Goal: Task Accomplishment & Management: Manage account settings

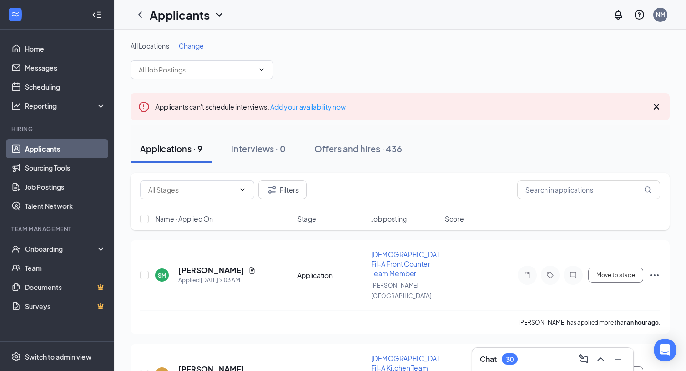
click at [655, 107] on icon "Cross" at bounding box center [656, 106] width 11 height 11
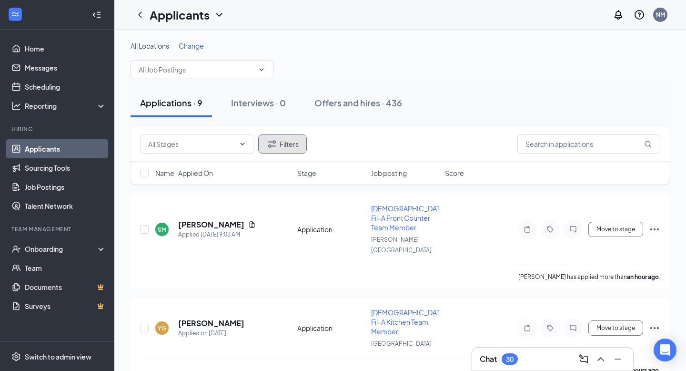
click at [294, 148] on button "Filters" at bounding box center [282, 143] width 49 height 19
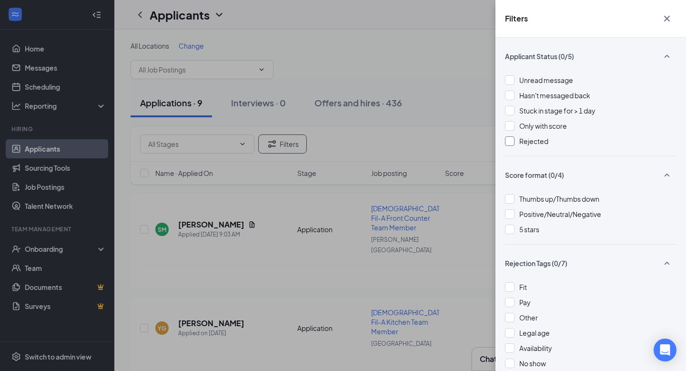
click at [510, 140] on div at bounding box center [510, 141] width 10 height 10
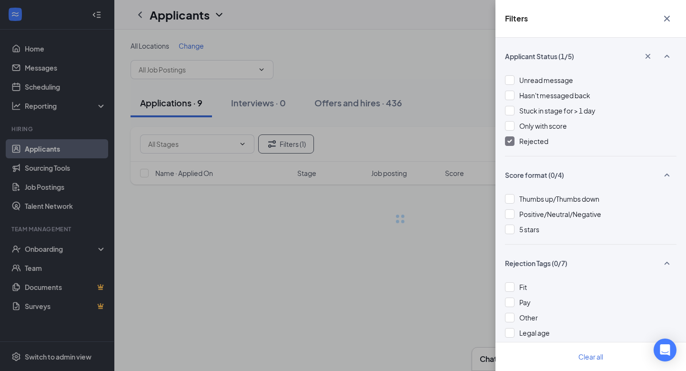
click at [450, 129] on div "Filters Applicant Status (1/5) Unread message Hasn't messaged back Stuck in sta…" at bounding box center [343, 185] width 686 height 371
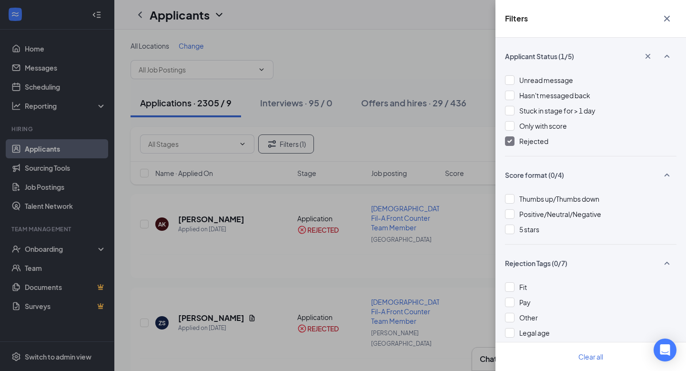
click at [430, 143] on div "Filters Applicant Status (1/5) Unread message Hasn't messaged back Stuck in sta…" at bounding box center [343, 185] width 686 height 371
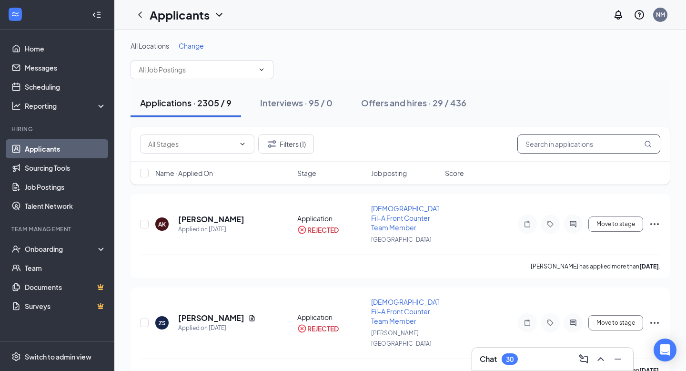
click at [564, 151] on input "text" at bounding box center [589, 143] width 143 height 19
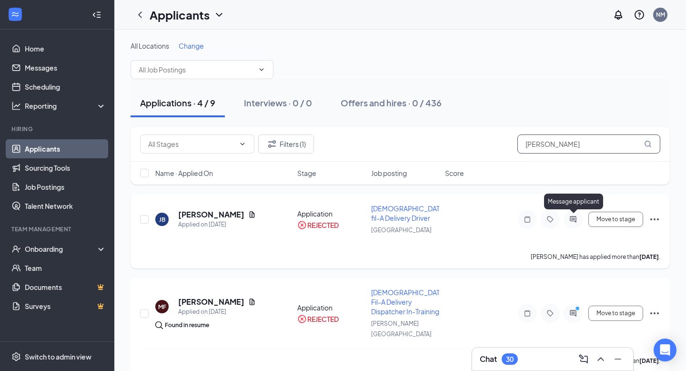
type input "jeff"
click at [574, 219] on icon "ActiveChat" at bounding box center [573, 219] width 11 height 8
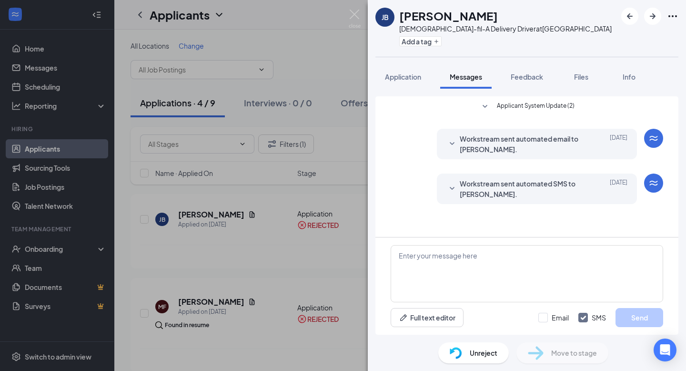
click at [490, 357] on span "Unreject" at bounding box center [484, 352] width 28 height 10
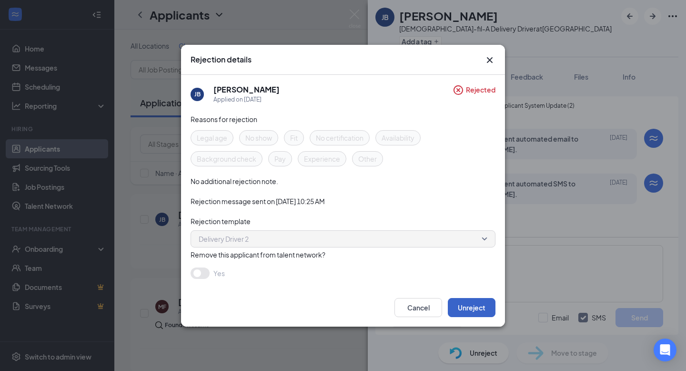
click at [467, 306] on button "Unreject" at bounding box center [472, 307] width 48 height 19
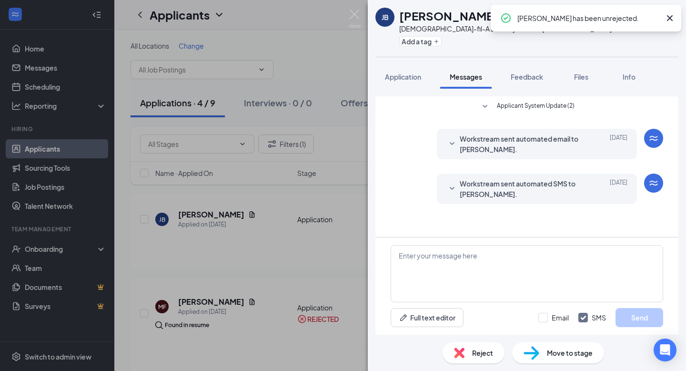
click at [341, 176] on div "JB Jeff Bales Chick-fil-A Delivery Driver at West Hills Add a tag Application M…" at bounding box center [343, 185] width 686 height 371
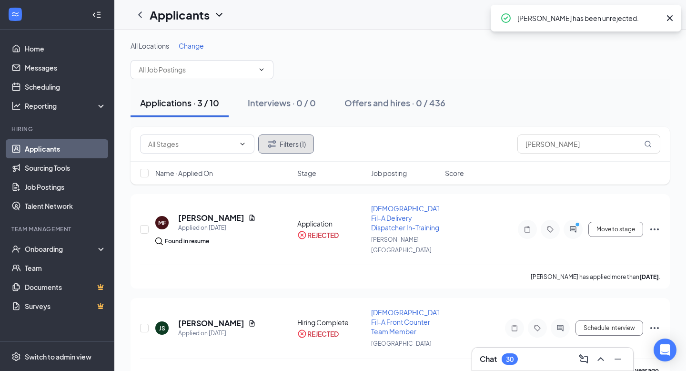
click at [302, 138] on button "Filters (1)" at bounding box center [286, 143] width 56 height 19
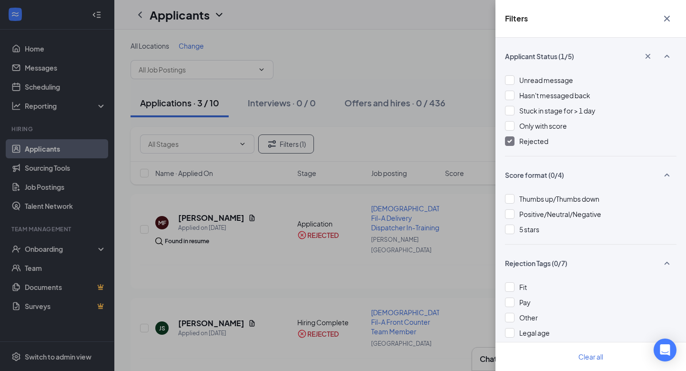
click at [509, 139] on img at bounding box center [510, 141] width 5 height 4
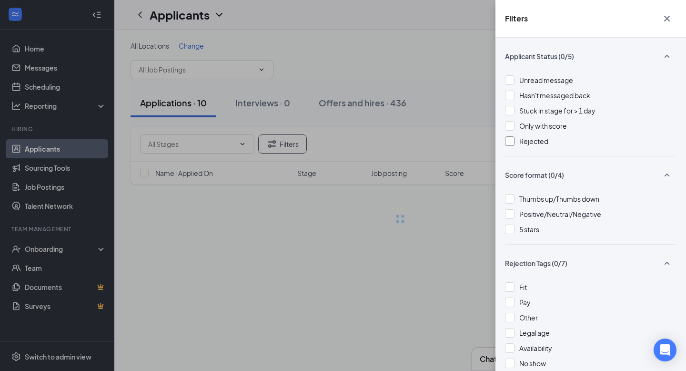
click at [455, 84] on div "Filters Applicant Status (0/5) Unread message Hasn't messaged back Stuck in sta…" at bounding box center [343, 185] width 686 height 371
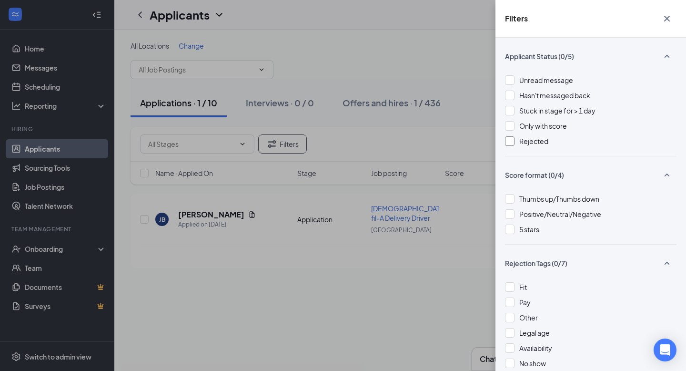
click at [312, 24] on div "Filters Applicant Status (0/5) Unread message Hasn't messaged back Stuck in sta…" at bounding box center [343, 185] width 686 height 371
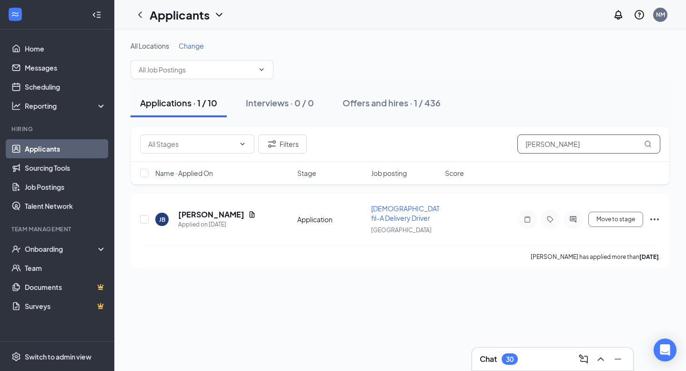
drag, startPoint x: 595, startPoint y: 146, endPoint x: 377, endPoint y: 145, distance: 217.8
click at [387, 146] on div "Filters jeff" at bounding box center [400, 143] width 520 height 19
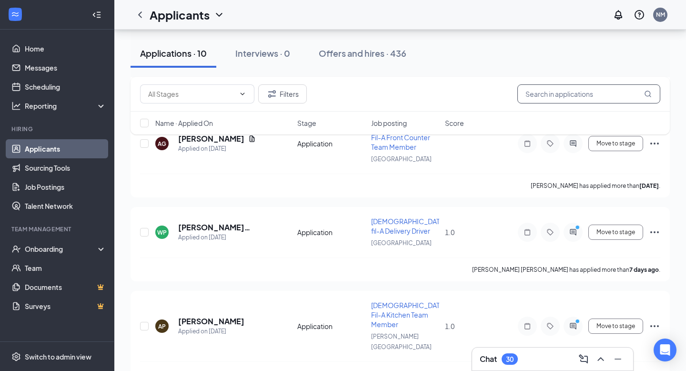
scroll to position [672, 0]
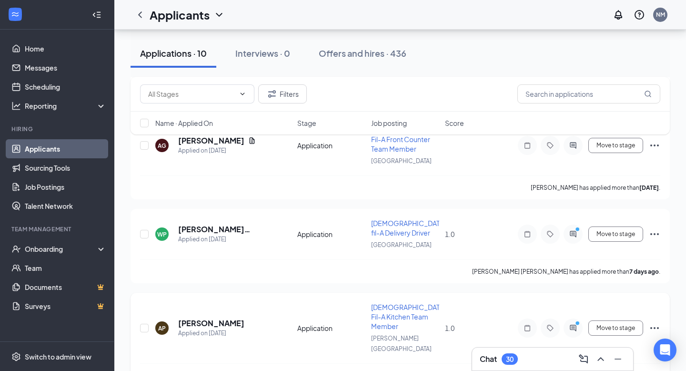
click at [576, 320] on icon "PrimaryDot" at bounding box center [578, 324] width 11 height 8
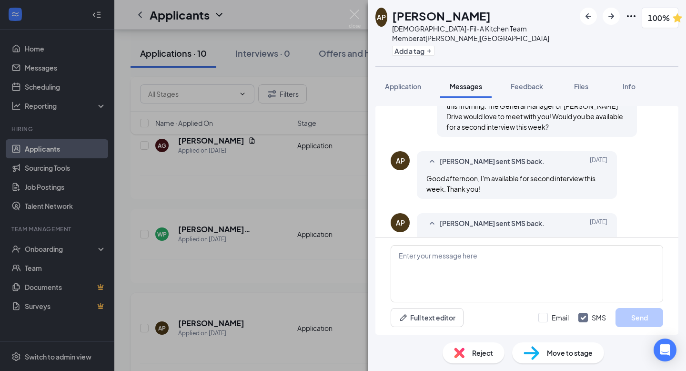
scroll to position [598, 0]
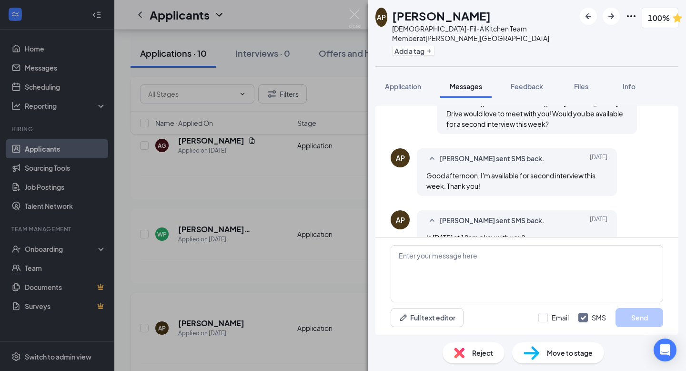
click at [286, 207] on div "AP Ana Pedro Francisco Chick-Fil-A Kitchen Team Member at Homberg Drive Add a t…" at bounding box center [343, 185] width 686 height 371
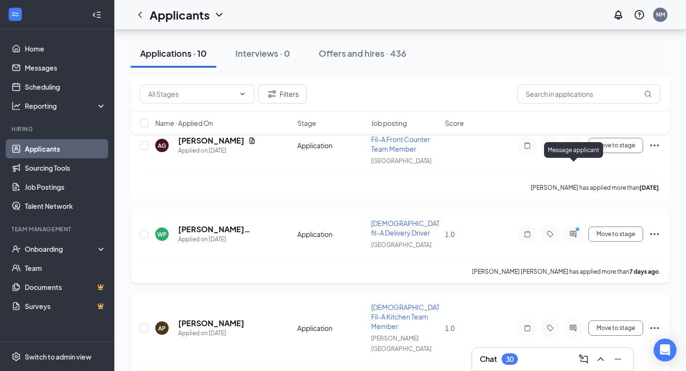
click at [570, 230] on icon "ActiveChat" at bounding box center [573, 234] width 11 height 8
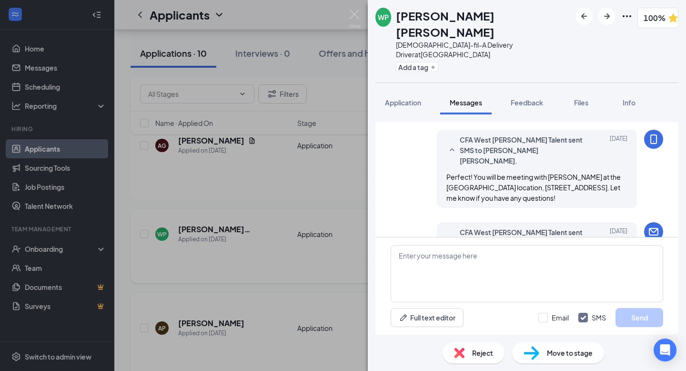
scroll to position [587, 0]
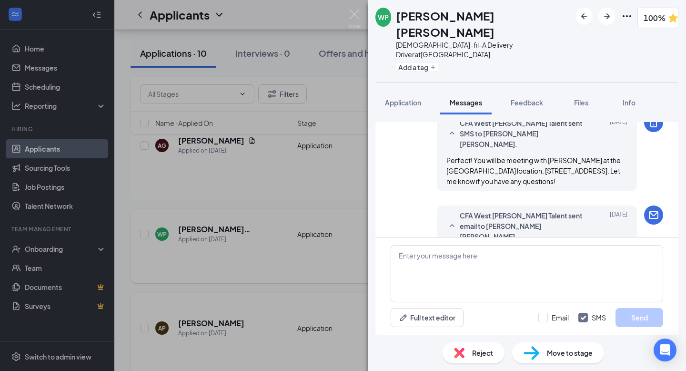
click at [207, 206] on div "WP William Bill Phillips Chick-fil-A Delivery Driver at West Hills Add a tag 10…" at bounding box center [343, 185] width 686 height 371
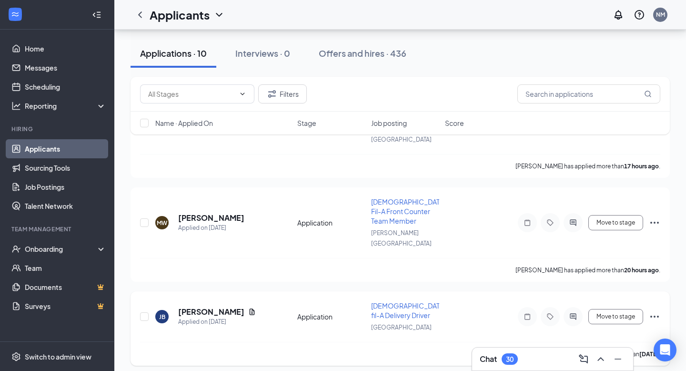
scroll to position [403, 0]
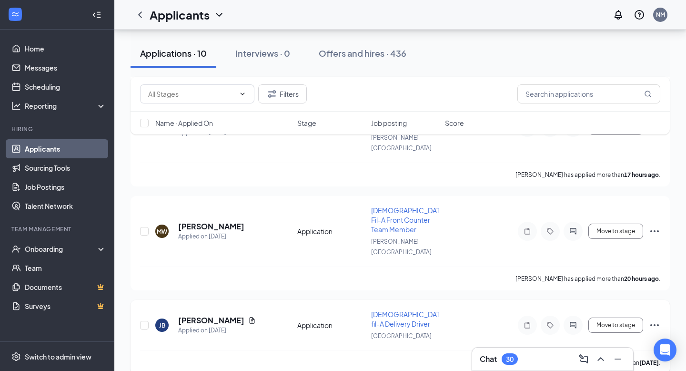
click at [574, 322] on icon "ActiveChat" at bounding box center [573, 325] width 6 height 6
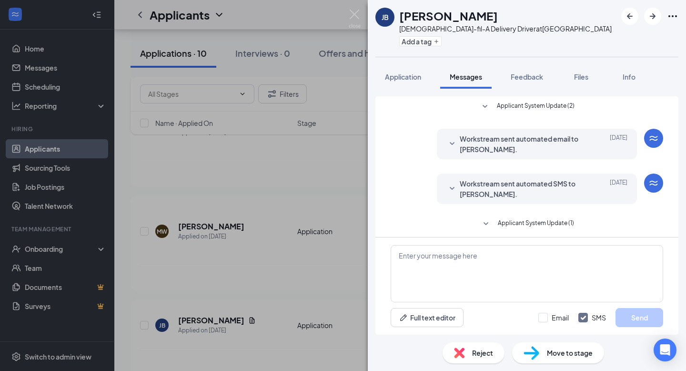
scroll to position [4, 0]
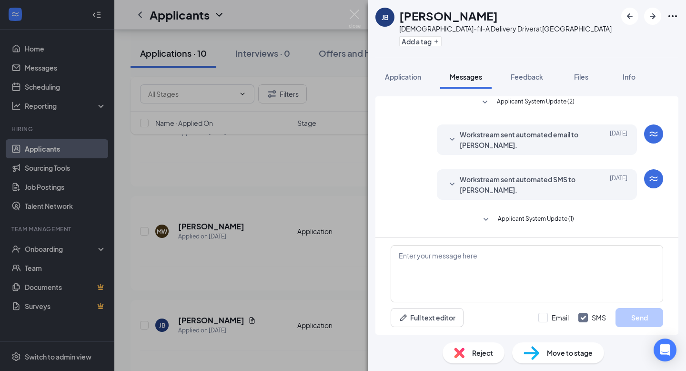
click at [306, 276] on div "JB Jeff Bales Chick-fil-A Delivery Driver at West Hills Add a tag Application M…" at bounding box center [343, 185] width 686 height 371
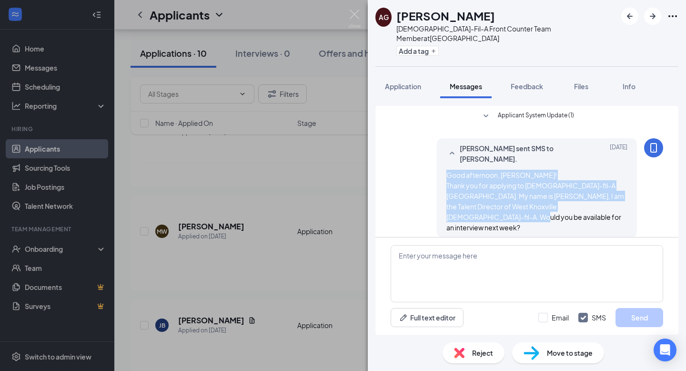
drag, startPoint x: 446, startPoint y: 157, endPoint x: 633, endPoint y: 194, distance: 190.9
click at [633, 194] on div "Nikki Miller sent SMS to Ashley Griffith. Aug 22 Good afternoon, Ashley! Thank …" at bounding box center [537, 187] width 200 height 99
copy span "Good afternoon, Ashley! Thank you for applying to Chick-fil-A West Hills. My na…"
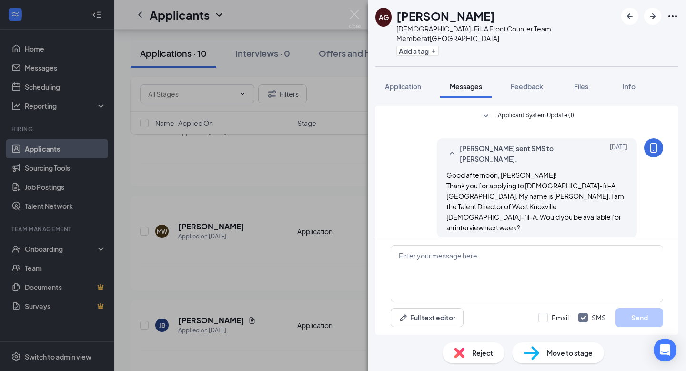
click at [209, 282] on div "AG Ashley Griffith Chick-Fil-A Front Counter Team Member at West Hills Add a ta…" at bounding box center [343, 185] width 686 height 371
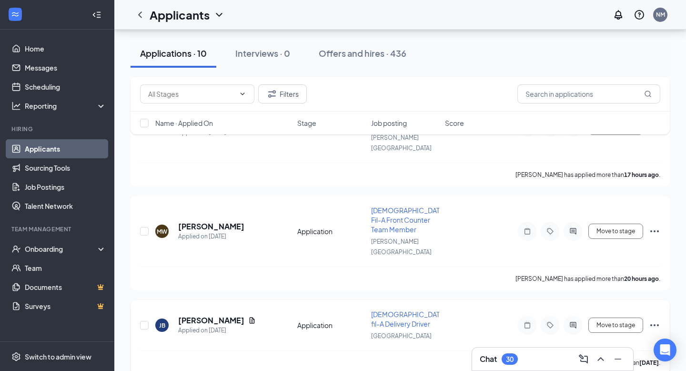
click at [575, 321] on icon "ActiveChat" at bounding box center [573, 325] width 11 height 8
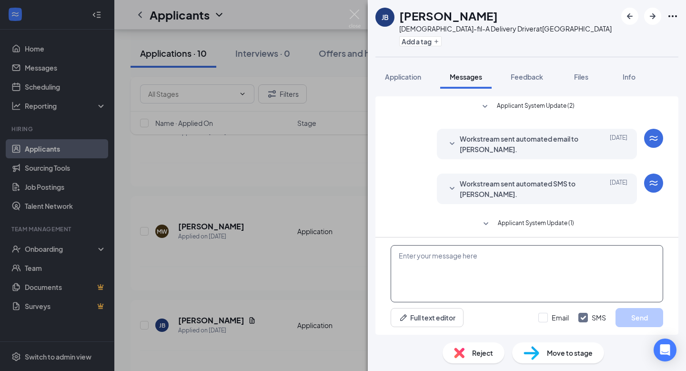
scroll to position [4, 0]
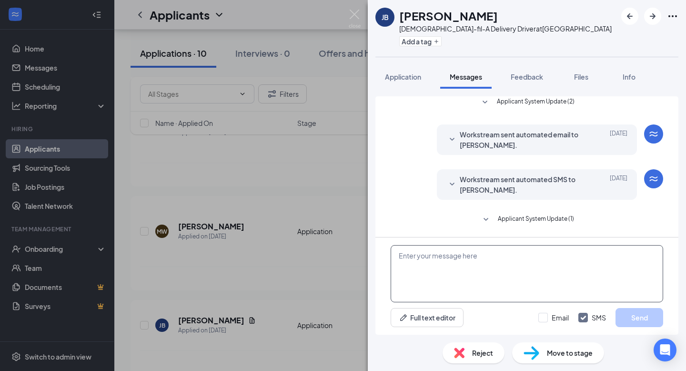
click at [480, 281] on textarea at bounding box center [527, 273] width 273 height 57
paste textarea "Good afternoon, Ashley! Thank you for applying to Chick-fil-A West Hills. My na…"
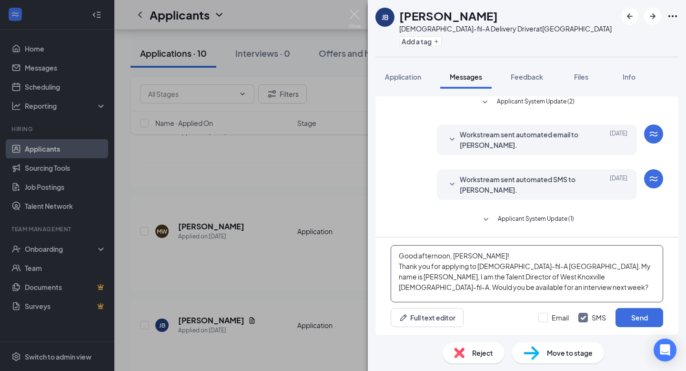
click at [438, 257] on textarea "Good afternoon, Ashley! Thank you for applying to Chick-fil-A West Hills. My na…" at bounding box center [527, 273] width 273 height 57
click at [459, 255] on textarea "Good morning, Ashley! Thank you for applying to Chick-fil-A West Hills. My name…" at bounding box center [527, 273] width 273 height 57
click at [458, 255] on textarea "Good morning, Ashley! Thank you for applying to Chick-fil-A West Hills. My name…" at bounding box center [527, 273] width 273 height 57
click at [516, 289] on textarea "Good morning, [PERSON_NAME]! Thank you for applying to [DEMOGRAPHIC_DATA]-fil-A…" at bounding box center [527, 273] width 273 height 57
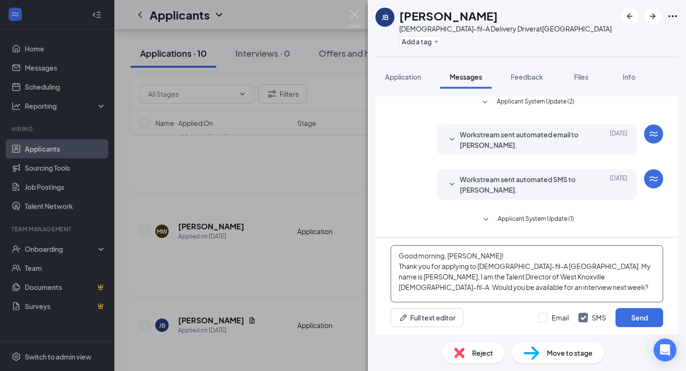
drag, startPoint x: 437, startPoint y: 285, endPoint x: 392, endPoint y: 253, distance: 56.0
click at [392, 253] on textarea "Good morning, [PERSON_NAME]! Thank you for applying to [DEMOGRAPHIC_DATA]-fil-A…" at bounding box center [527, 273] width 273 height 57
type textarea "Good morning, [PERSON_NAME]! Thank you for applying to [DEMOGRAPHIC_DATA]-fil-A…"
click at [627, 320] on button "Send" at bounding box center [640, 317] width 48 height 19
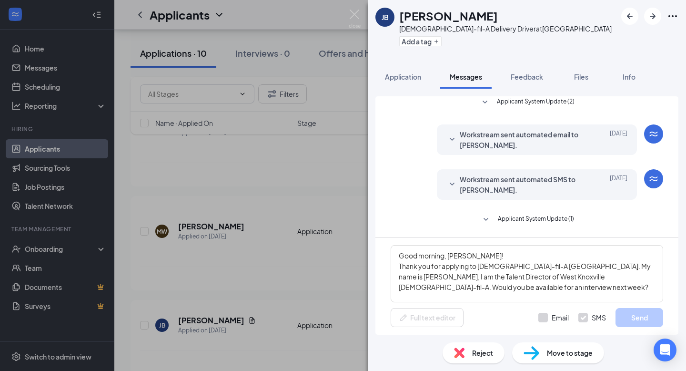
click at [322, 239] on div "JB Jeff Bales Chick-fil-A Delivery Driver at West Hills Add a tag Application M…" at bounding box center [343, 185] width 686 height 371
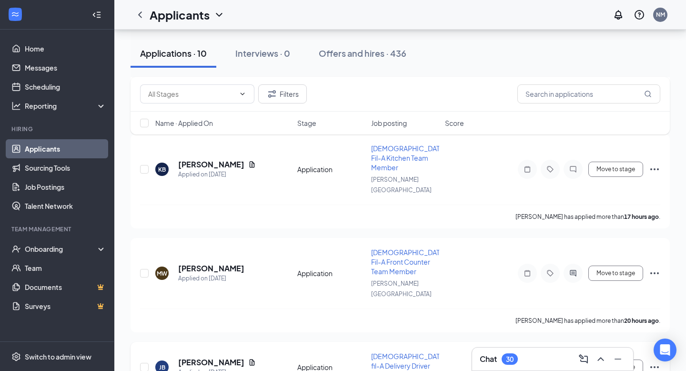
scroll to position [358, 0]
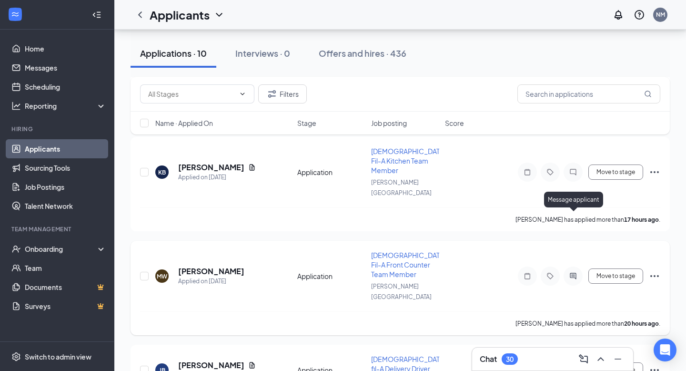
click at [571, 272] on icon "ActiveChat" at bounding box center [573, 276] width 11 height 8
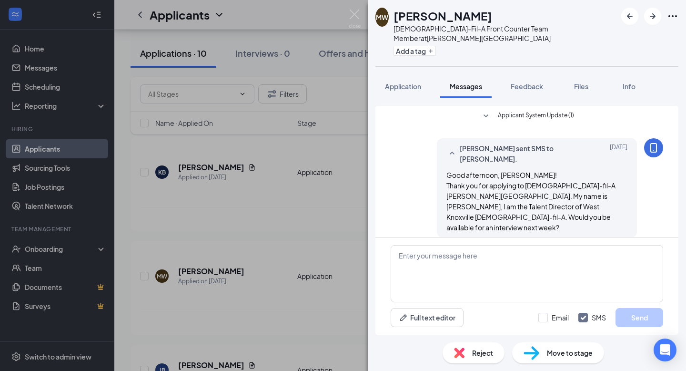
click at [326, 265] on div "MW Mariah Webster Chick-Fil-A Front Counter Team Member at Homberg Drive Add a …" at bounding box center [343, 185] width 686 height 371
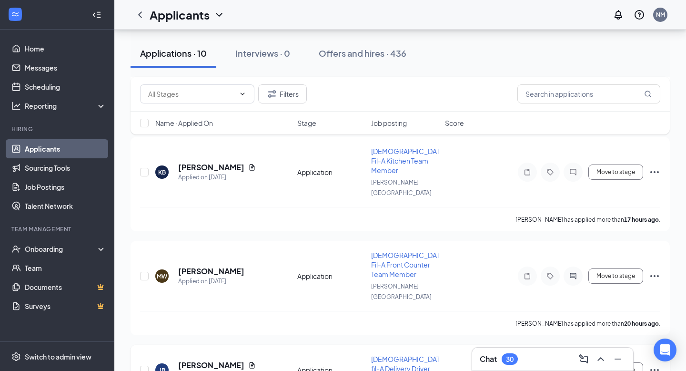
click at [576, 366] on icon "ActiveChat" at bounding box center [573, 370] width 11 height 8
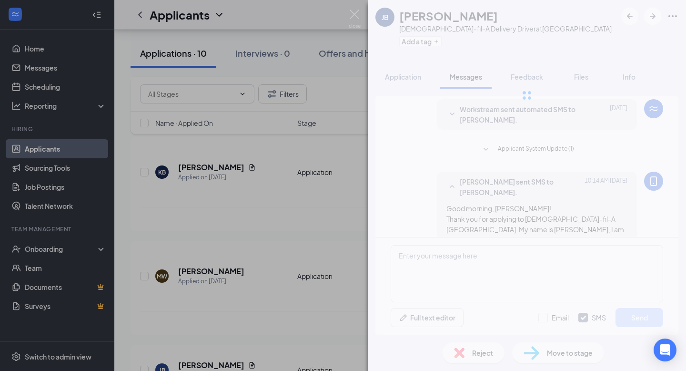
scroll to position [87, 0]
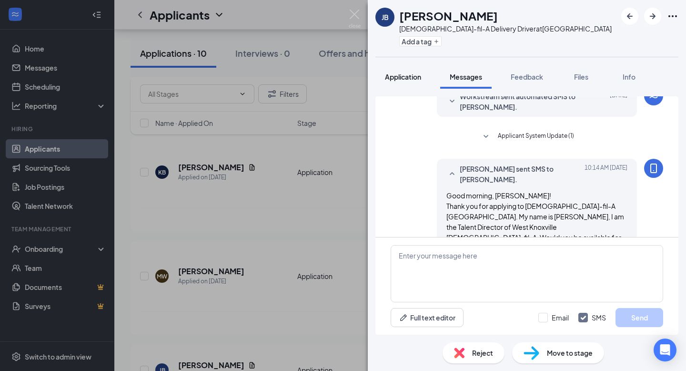
click at [409, 74] on span "Application" at bounding box center [403, 76] width 36 height 9
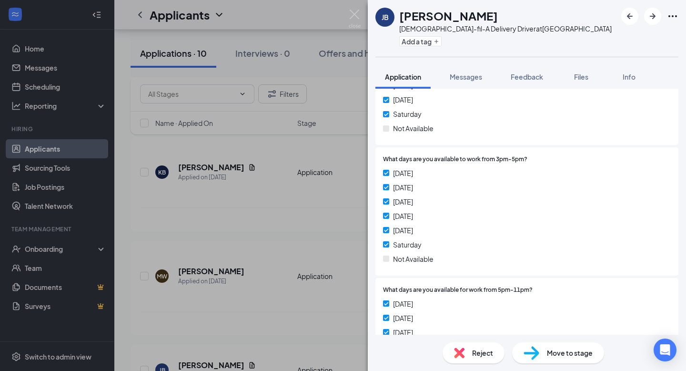
scroll to position [637, 0]
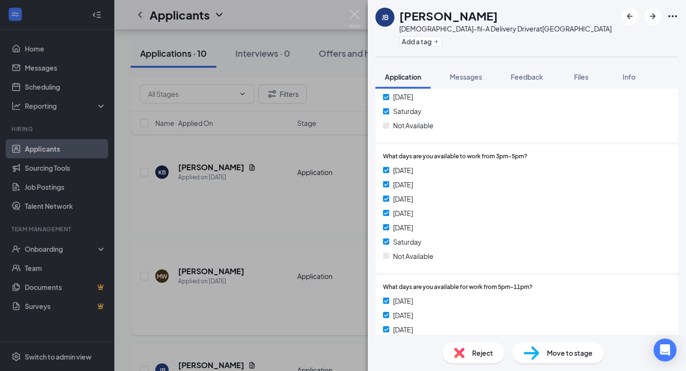
click at [280, 256] on div "JB Jeff Bales Chick-fil-A Delivery Driver at West Hills Add a tag Application M…" at bounding box center [343, 185] width 686 height 371
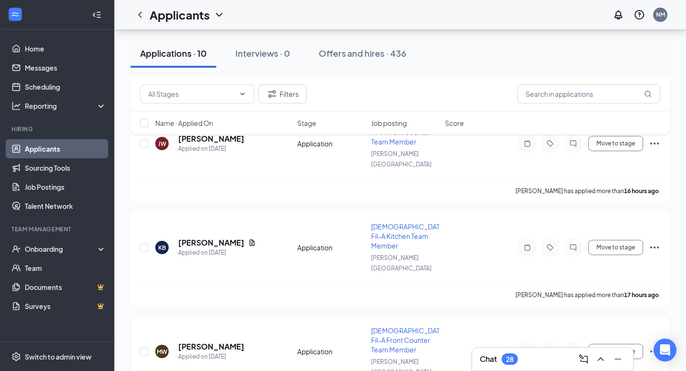
scroll to position [283, 0]
click at [576, 348] on icon "ActiveChat" at bounding box center [573, 352] width 11 height 8
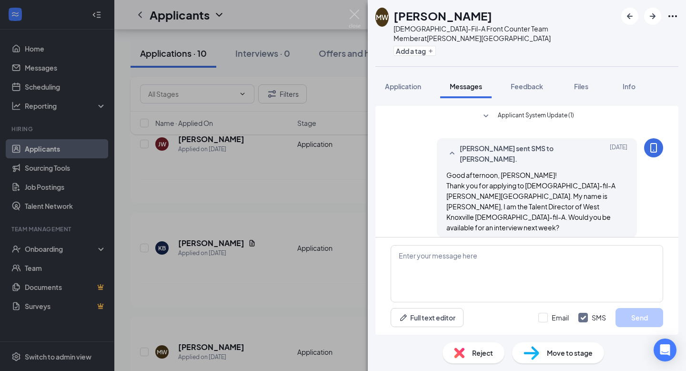
click at [341, 232] on div "MW Mariah Webster Chick-Fil-A Front Counter Team Member at Homberg Drive Add a …" at bounding box center [343, 185] width 686 height 371
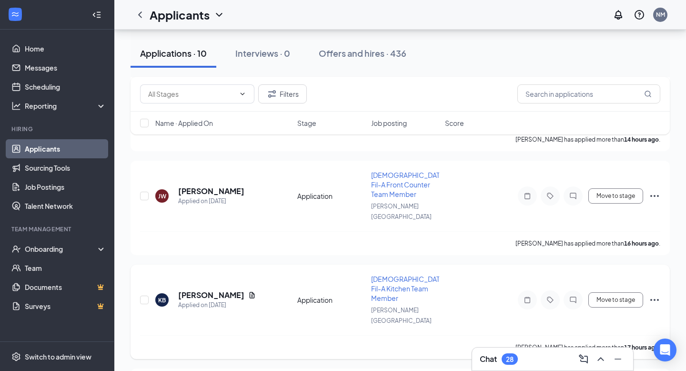
scroll to position [214, 0]
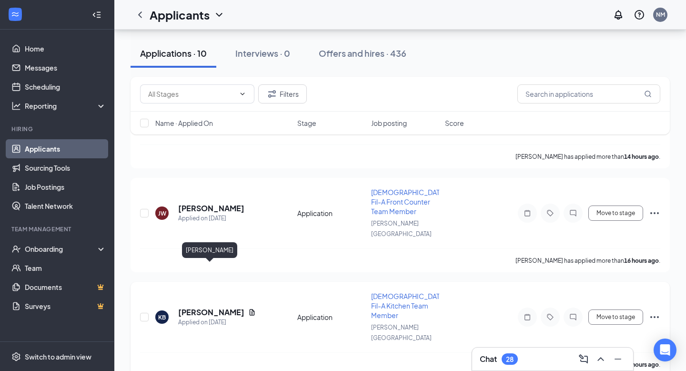
click at [215, 307] on h5 "[PERSON_NAME]" at bounding box center [211, 312] width 66 height 10
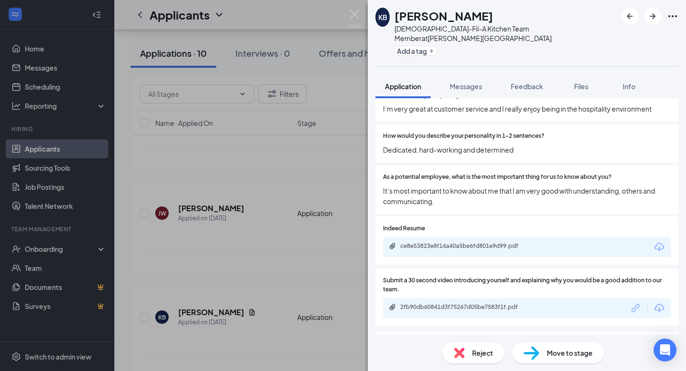
scroll to position [1050, 0]
click at [483, 304] on div "2fb90db60841d3f75267d05be7583f1f.pdf" at bounding box center [466, 308] width 133 height 8
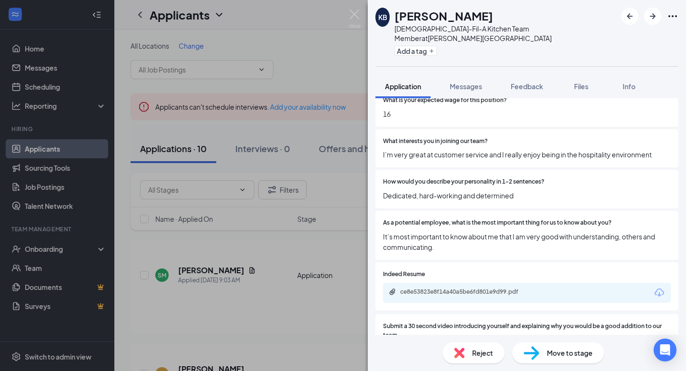
scroll to position [1028, 0]
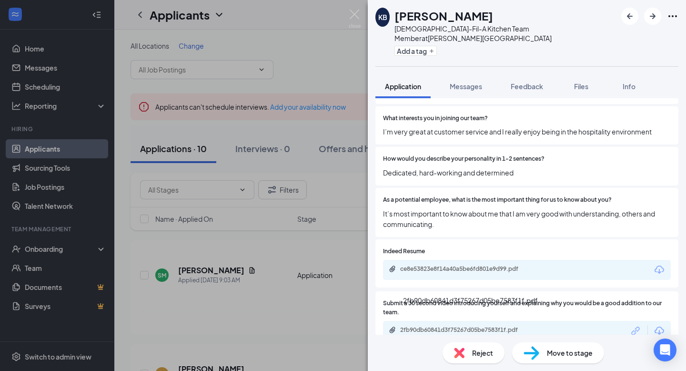
click at [472, 326] on div "2fb90db60841d3f75267d05be7583f1f.pdf" at bounding box center [466, 330] width 133 height 8
click at [449, 265] on div "ce8e53823e8f14a40a5be6fd801e9d99.pdf" at bounding box center [466, 269] width 133 height 8
click at [476, 82] on span "Messages" at bounding box center [466, 86] width 32 height 9
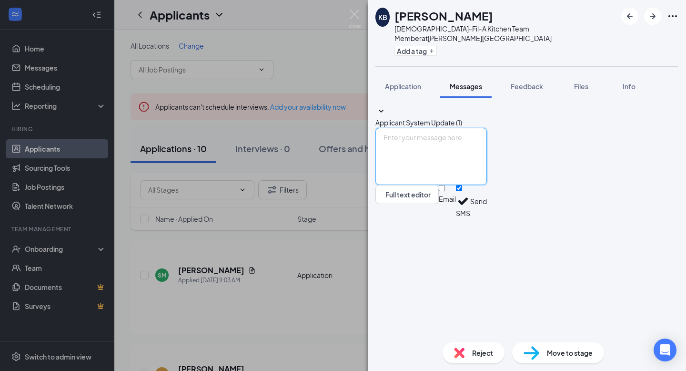
click at [456, 185] on textarea at bounding box center [432, 156] width 112 height 57
paste textarea "Good morning, [PERSON_NAME]! Thank you for applying to [DEMOGRAPHIC_DATA]-fil-A…"
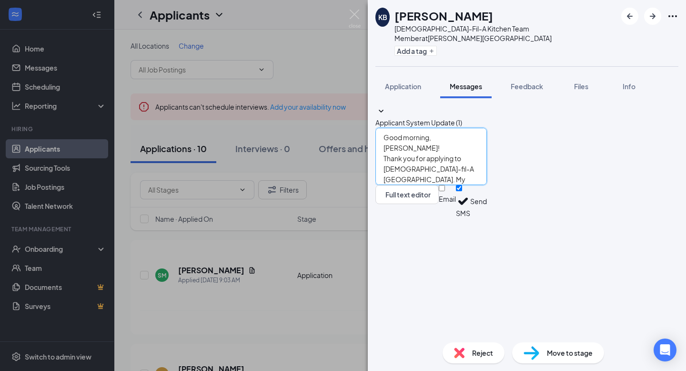
click at [455, 185] on textarea "Good morning, [PERSON_NAME]! Thank you for applying to [DEMOGRAPHIC_DATA]-fil-A…" at bounding box center [432, 156] width 112 height 57
click at [487, 185] on textarea "Good morning, [PERSON_NAME]! Thank you for applying to [DEMOGRAPHIC_DATA]-fil-A…" at bounding box center [432, 156] width 112 height 57
drag, startPoint x: 528, startPoint y: 265, endPoint x: 537, endPoint y: 265, distance: 9.6
click at [487, 185] on textarea "Good morning, [PERSON_NAME]! Thank you for applying to [DEMOGRAPHIC_DATA]-fil-A…" at bounding box center [432, 156] width 112 height 57
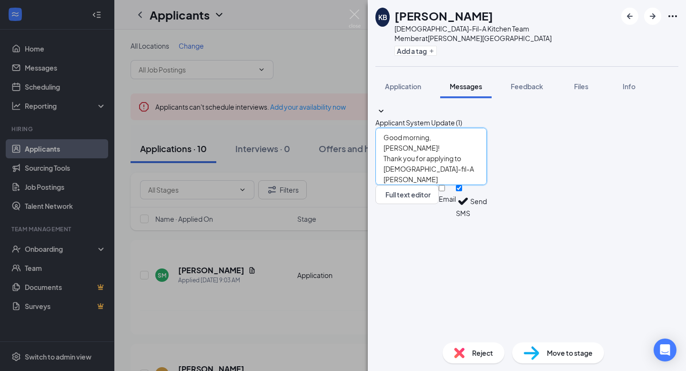
click at [487, 185] on textarea "Good morning, [PERSON_NAME]! Thank you for applying to [DEMOGRAPHIC_DATA]-fil-A…" at bounding box center [432, 156] width 112 height 57
type textarea "Good morning, [PERSON_NAME]! Thank you for applying to [DEMOGRAPHIC_DATA]-fil-A…"
click at [487, 218] on button "Send" at bounding box center [478, 201] width 17 height 33
click at [316, 270] on div "KB [PERSON_NAME] [DEMOGRAPHIC_DATA]-Fil-A Kitchen Team Member at [PERSON_NAME][…" at bounding box center [343, 185] width 686 height 371
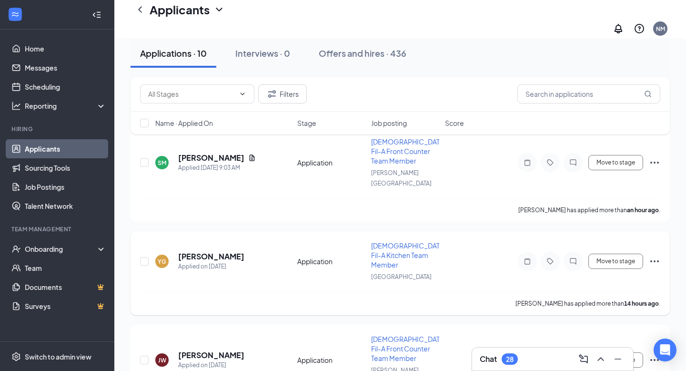
scroll to position [128, 0]
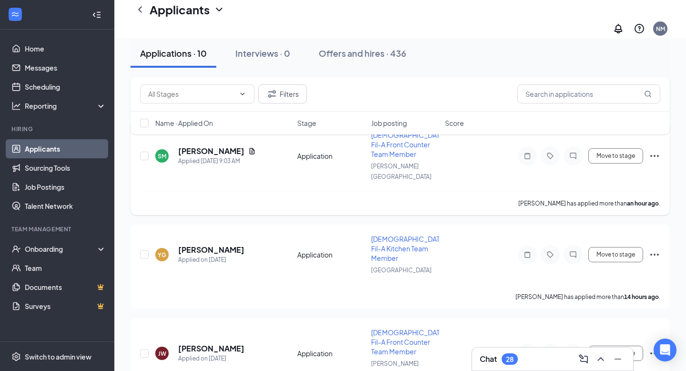
click at [569, 146] on div at bounding box center [573, 155] width 19 height 19
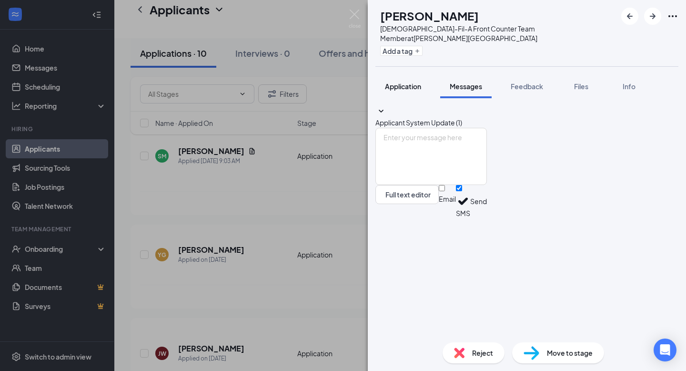
click at [400, 82] on span "Application" at bounding box center [403, 86] width 36 height 9
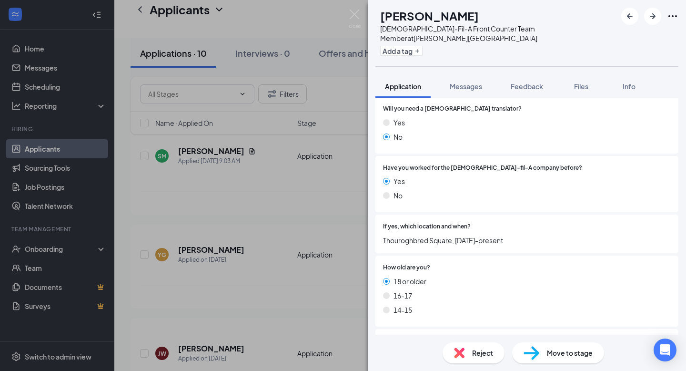
scroll to position [147, 0]
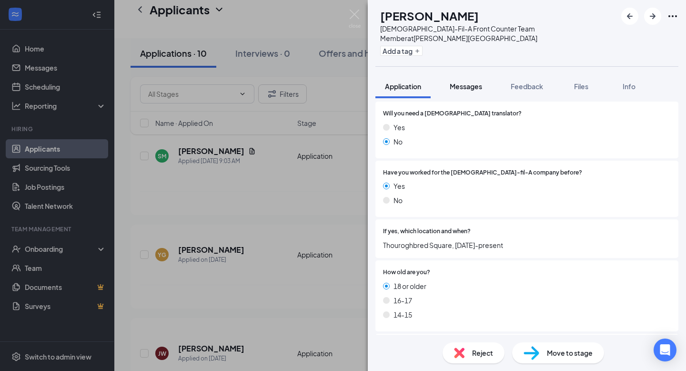
click at [481, 82] on span "Messages" at bounding box center [466, 86] width 32 height 9
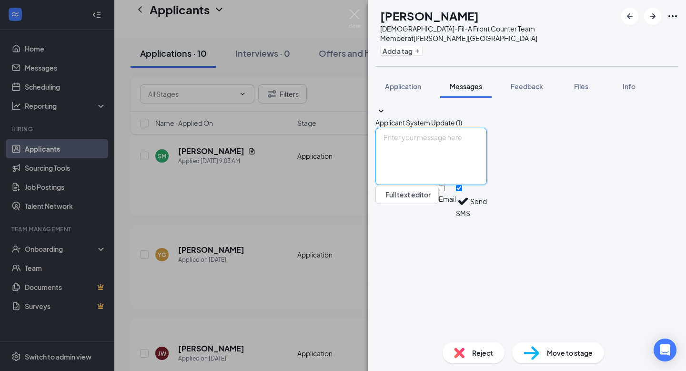
click at [459, 185] on textarea at bounding box center [432, 156] width 112 height 57
paste textarea "Good morning, [PERSON_NAME]! Thank you for applying to [DEMOGRAPHIC_DATA]-fil-A…"
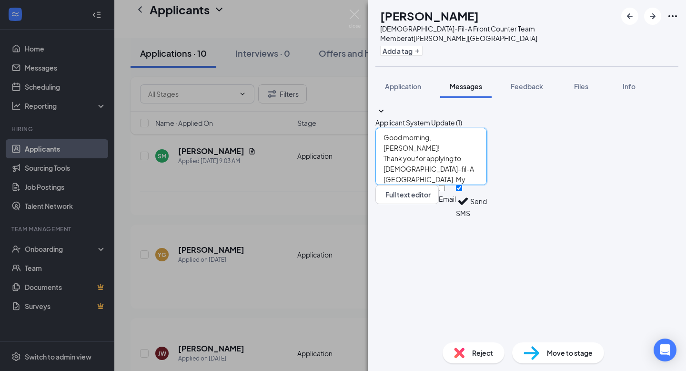
click at [456, 185] on textarea "Good morning, [PERSON_NAME]! Thank you for applying to [DEMOGRAPHIC_DATA]-fil-A…" at bounding box center [432, 156] width 112 height 57
click at [487, 185] on textarea "Good morning, [PERSON_NAME]! Thank you for applying to [DEMOGRAPHIC_DATA]-fil-A…" at bounding box center [432, 156] width 112 height 57
drag, startPoint x: 520, startPoint y: 267, endPoint x: 537, endPoint y: 267, distance: 17.6
click at [487, 185] on textarea "Good morning, [PERSON_NAME]! Thank you for applying to [DEMOGRAPHIC_DATA]-fil-A…" at bounding box center [432, 156] width 112 height 57
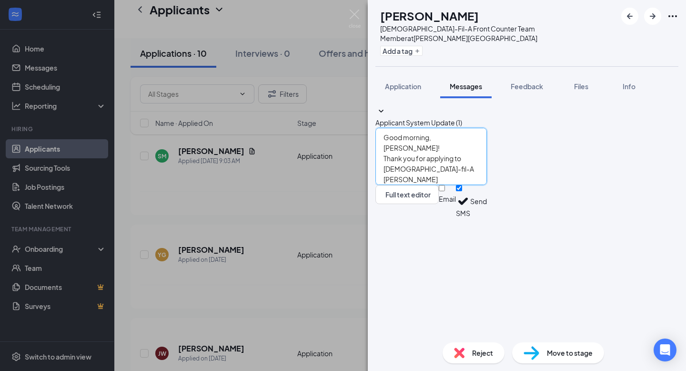
click at [487, 185] on textarea "Good morning, [PERSON_NAME]! Thank you for applying to [DEMOGRAPHIC_DATA]-fil-A…" at bounding box center [432, 156] width 112 height 57
type textarea "Good morning, [PERSON_NAME]! Thank you for applying to [DEMOGRAPHIC_DATA]-fil-A…"
click at [487, 218] on button "Send" at bounding box center [478, 201] width 17 height 33
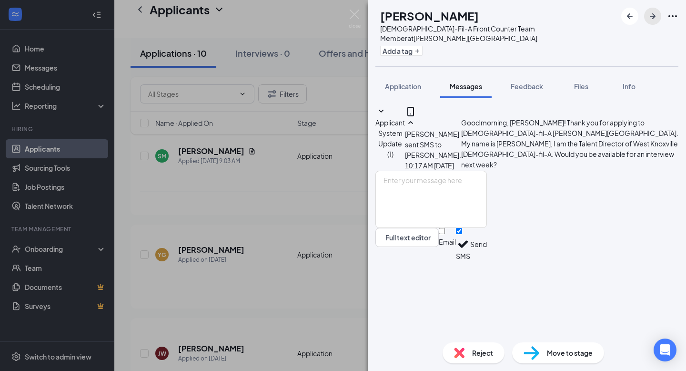
click at [649, 17] on icon "ArrowRight" at bounding box center [652, 15] width 11 height 11
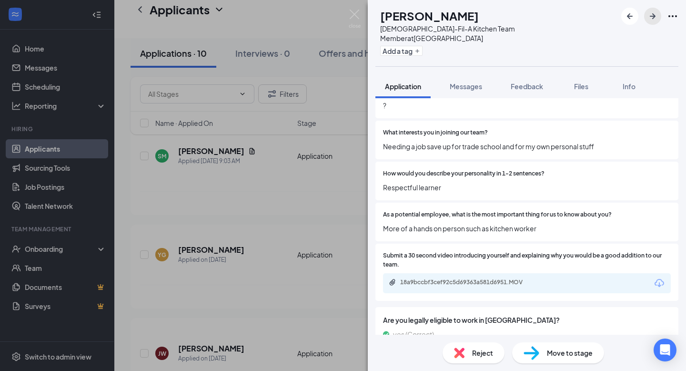
scroll to position [1066, 0]
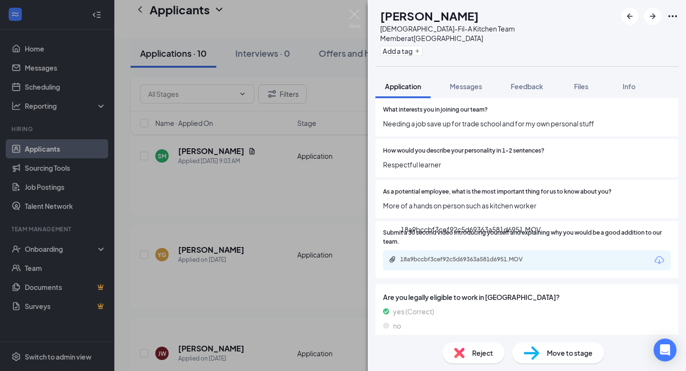
click at [472, 255] on div "18a9bccbf3cef92c5d69363a581d6951.MOV" at bounding box center [466, 259] width 154 height 9
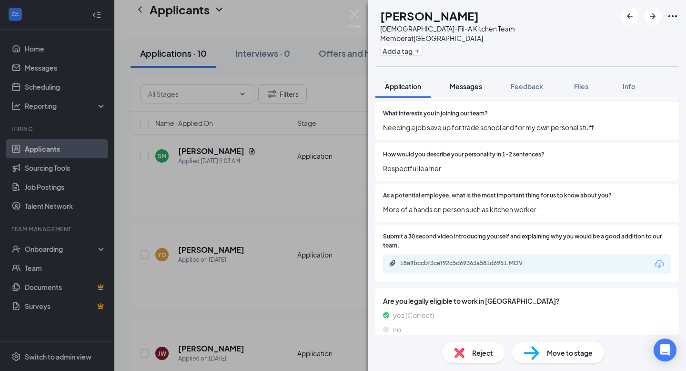
click at [472, 82] on span "Messages" at bounding box center [466, 86] width 32 height 9
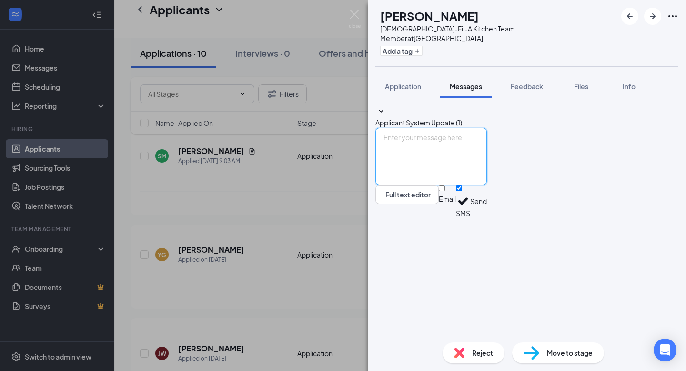
click at [458, 185] on textarea at bounding box center [432, 156] width 112 height 57
paste textarea "Good morning, [PERSON_NAME]! Thank you for applying to [DEMOGRAPHIC_DATA]-fil-A…"
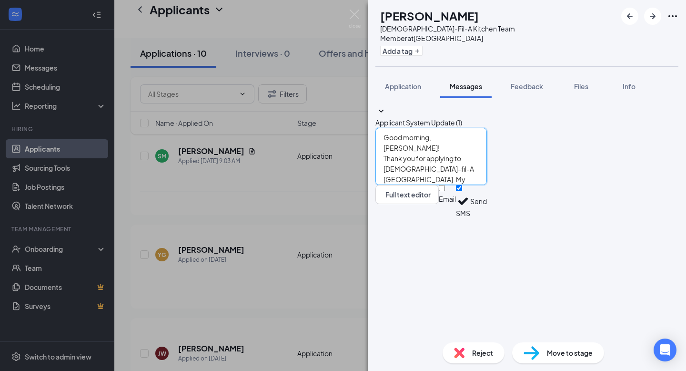
click at [457, 185] on textarea "Good morning, [PERSON_NAME]! Thank you for applying to [DEMOGRAPHIC_DATA]-fil-A…" at bounding box center [432, 156] width 112 height 57
click at [487, 185] on textarea "Good morning, [PERSON_NAME]! Thank you for applying to [DEMOGRAPHIC_DATA]-fil-A…" at bounding box center [432, 156] width 112 height 57
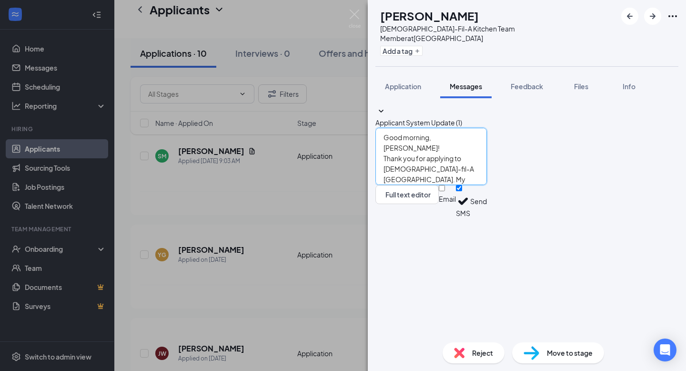
type textarea "Good morning, [PERSON_NAME]! Thank you for applying to [DEMOGRAPHIC_DATA]-fil-A…"
click at [487, 218] on button "Send" at bounding box center [478, 201] width 17 height 33
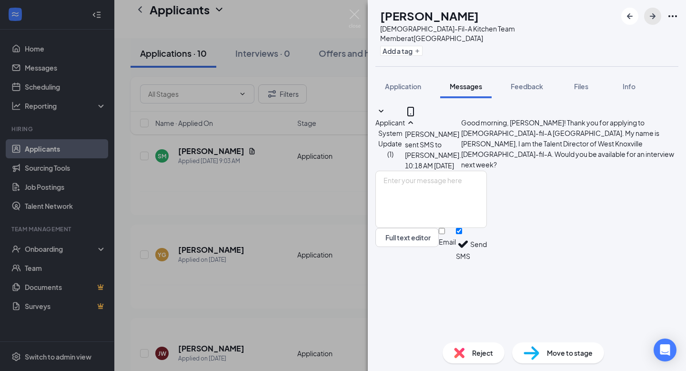
click at [650, 13] on icon "ArrowRight" at bounding box center [652, 15] width 11 height 11
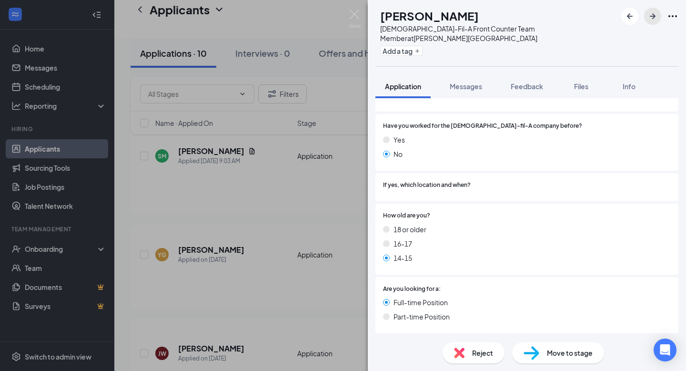
scroll to position [184, 0]
click at [483, 353] on span "Reject" at bounding box center [482, 352] width 21 height 10
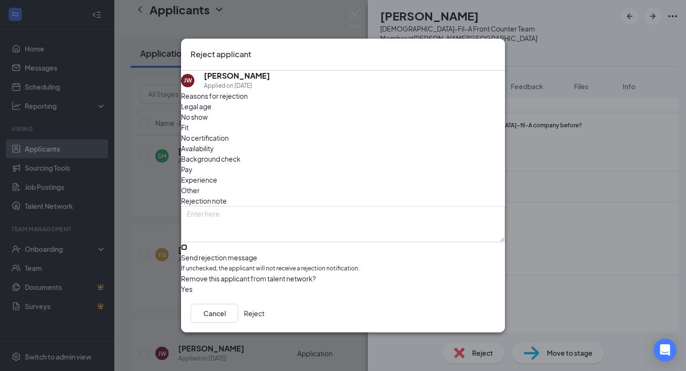
click at [187, 244] on input "Send rejection message If unchecked, the applicant will not receive a rejection…" at bounding box center [184, 247] width 6 height 6
checkbox input "true"
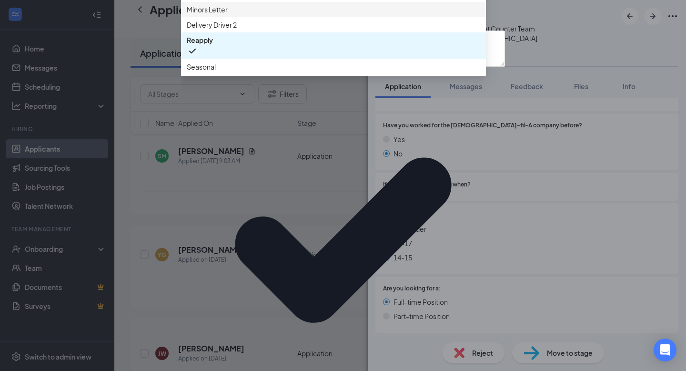
click at [310, 15] on span "Minors Letter" at bounding box center [334, 9] width 294 height 10
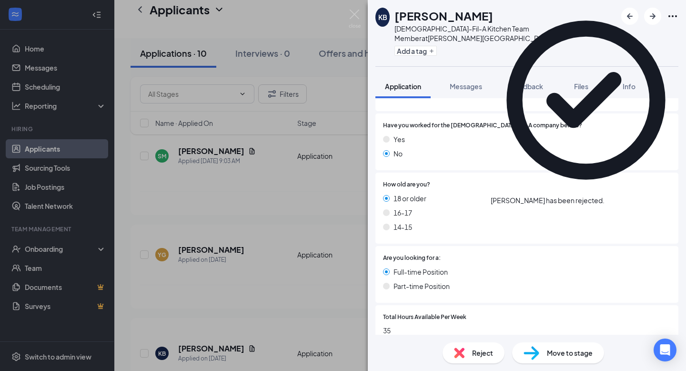
click at [247, 194] on div "KB [PERSON_NAME] [DEMOGRAPHIC_DATA]-Fil-A Kitchen Team Member at [PERSON_NAME][…" at bounding box center [343, 185] width 686 height 371
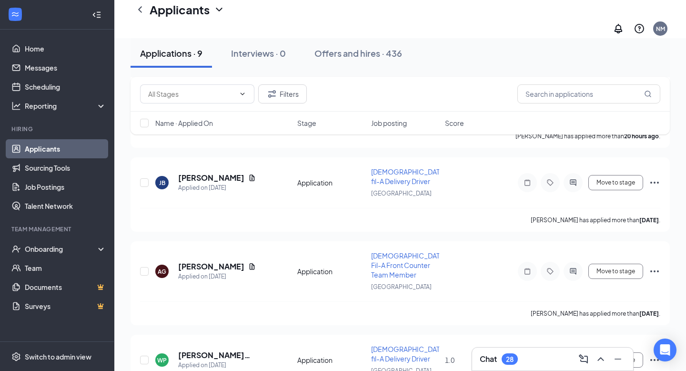
scroll to position [657, 0]
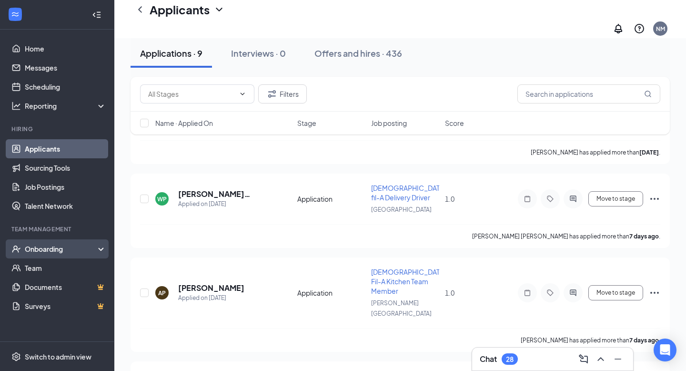
click at [55, 253] on div "Onboarding" at bounding box center [61, 249] width 73 height 10
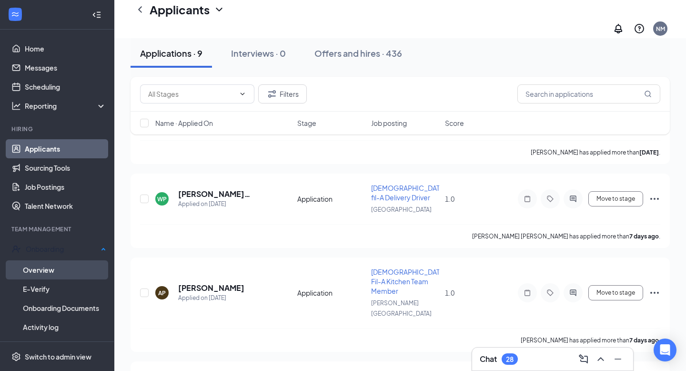
click at [61, 265] on link "Overview" at bounding box center [64, 269] width 83 height 19
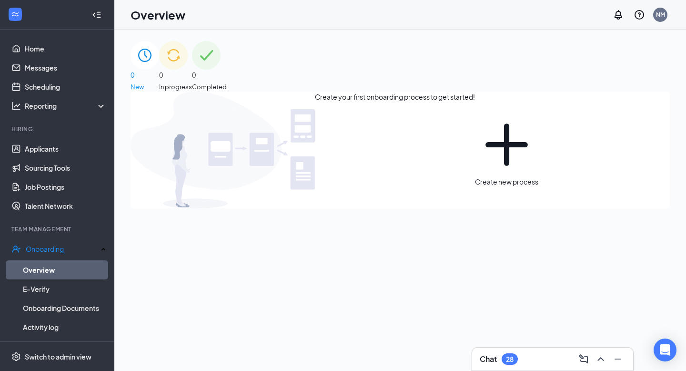
click at [192, 82] on div "0 In progress" at bounding box center [175, 66] width 33 height 51
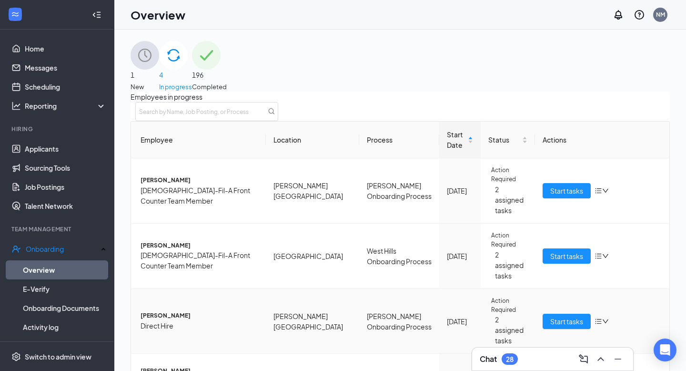
scroll to position [22, 0]
click at [571, 185] on span "Start tasks" at bounding box center [567, 190] width 33 height 10
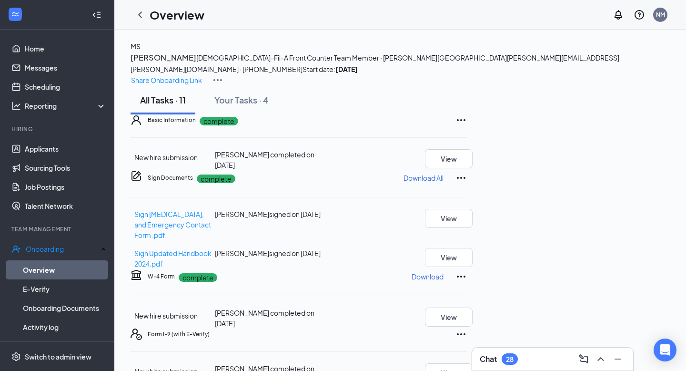
click at [541, 114] on div "All Tasks · 11 Your Tasks · 4" at bounding box center [401, 100] width 540 height 29
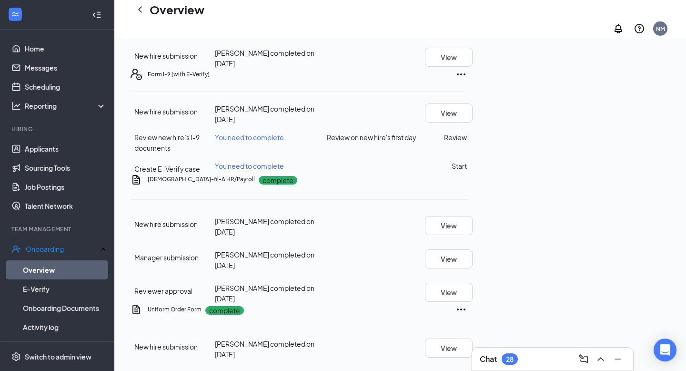
scroll to position [397, 0]
click at [467, 132] on button "Review" at bounding box center [455, 137] width 23 height 10
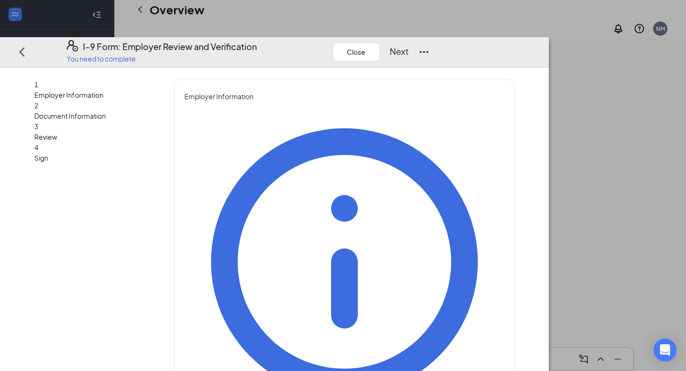
type input "[PERSON_NAME]"
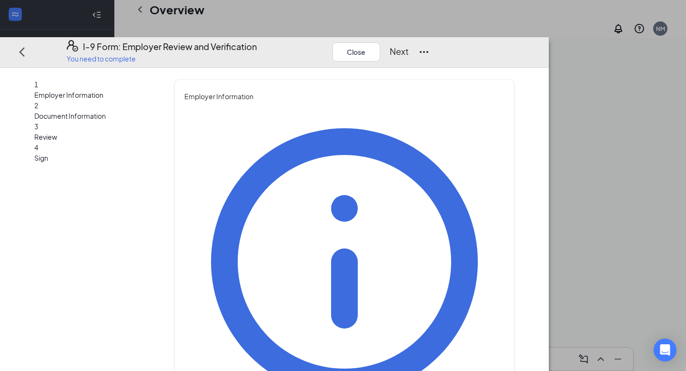
type input "HR Representative"
type input "[EMAIL_ADDRESS][DOMAIN_NAME]"
type input "8656803347"
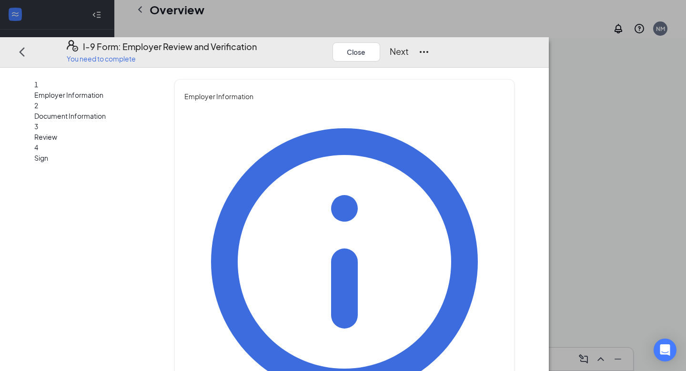
scroll to position [69, 0]
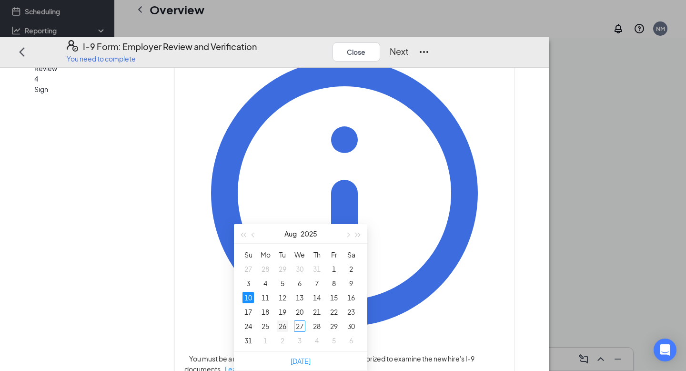
type input "[DATE]"
click at [280, 320] on div "26" at bounding box center [282, 325] width 11 height 11
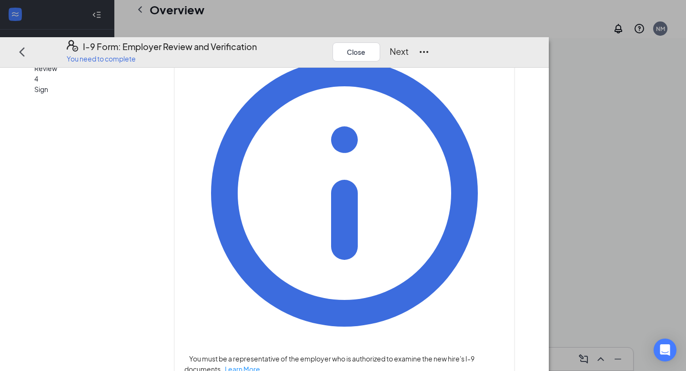
click at [409, 45] on button "Next" at bounding box center [399, 51] width 19 height 13
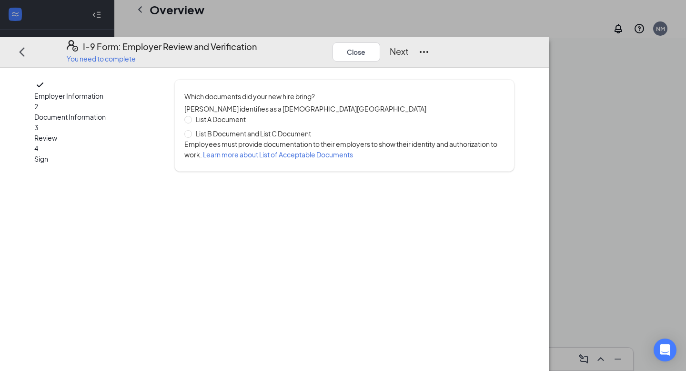
scroll to position [0, 0]
click at [250, 114] on span "List A Document" at bounding box center [221, 119] width 58 height 10
click at [191, 116] on input "List A Document" at bounding box center [187, 119] width 7 height 7
radio input "true"
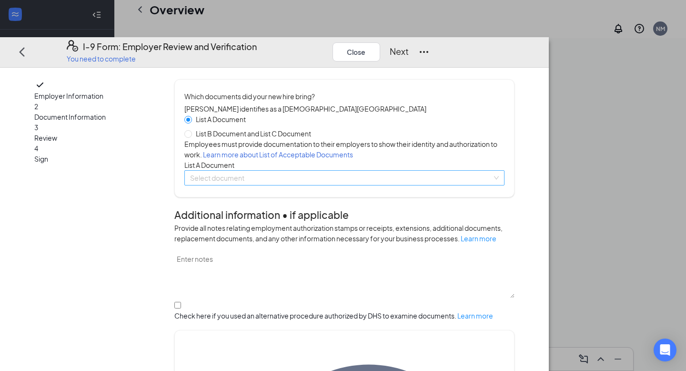
click at [279, 185] on input "search" at bounding box center [341, 178] width 302 height 14
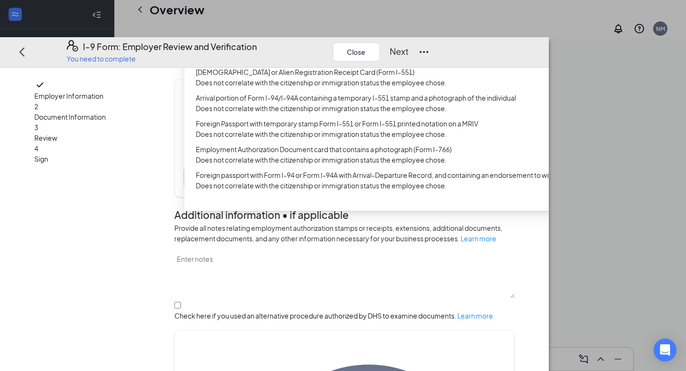
click at [330, 46] on div "U.S. Passport or Passport Card" at bounding box center [380, 41] width 368 height 10
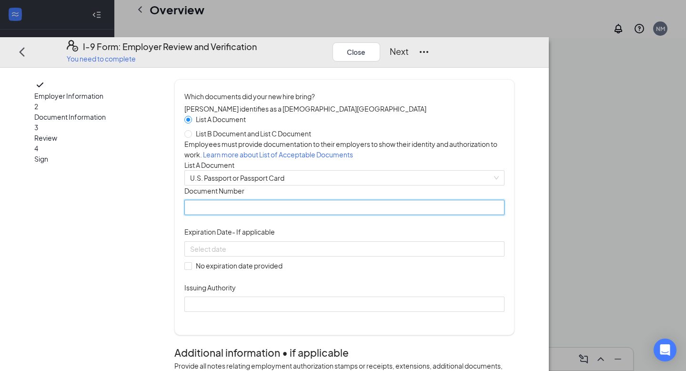
click at [260, 215] on input "Document Number" at bounding box center [344, 207] width 320 height 15
type input "A15725632"
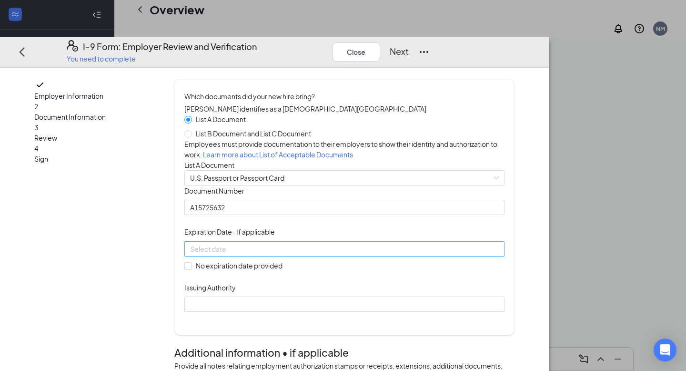
click at [391, 254] on div at bounding box center [344, 249] width 309 height 10
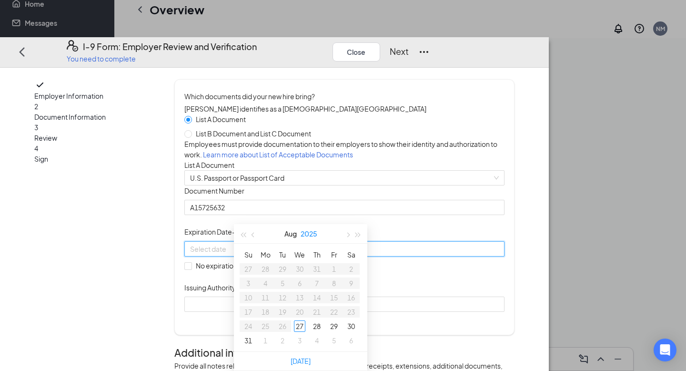
click at [311, 224] on button "2025" at bounding box center [309, 233] width 17 height 19
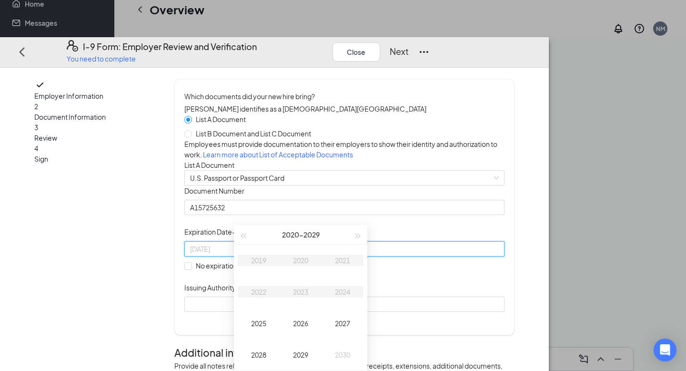
type input "[DATE]"
click at [358, 225] on button "button" at bounding box center [358, 234] width 10 height 19
click at [302, 286] on div "2033" at bounding box center [300, 291] width 29 height 11
type input "[DATE]"
click at [301, 255] on div "Feb" at bounding box center [300, 260] width 29 height 11
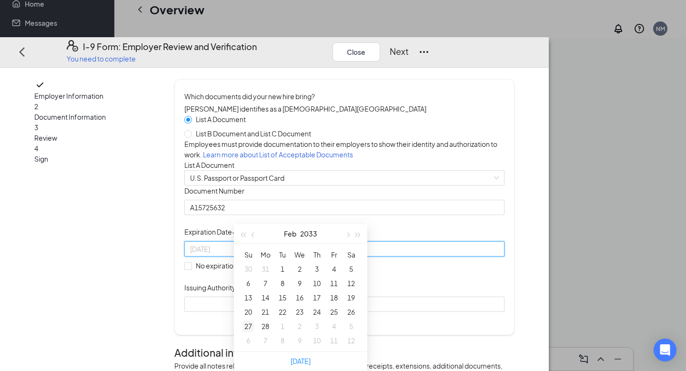
type input "[DATE]"
click at [247, 320] on div "27" at bounding box center [248, 325] width 11 height 11
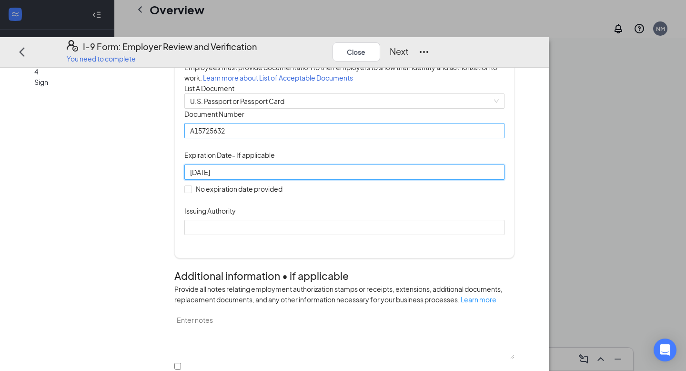
scroll to position [77, 0]
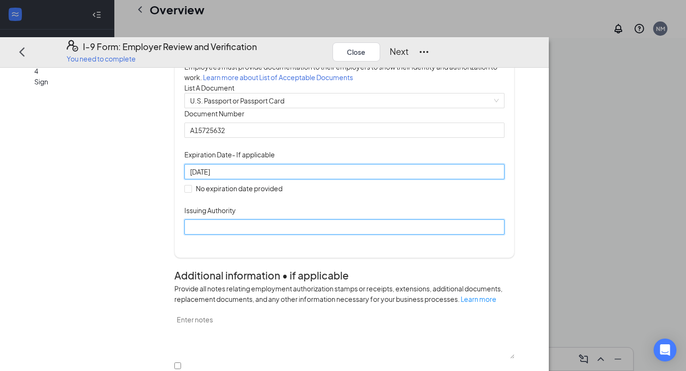
click at [299, 235] on input "Issuing Authority" at bounding box center [344, 226] width 320 height 15
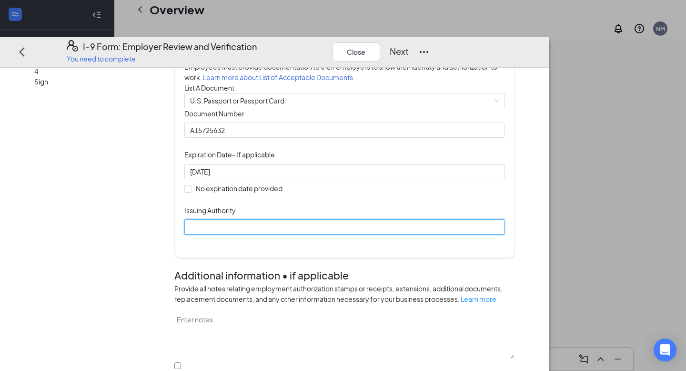
type input "United States Department of State"
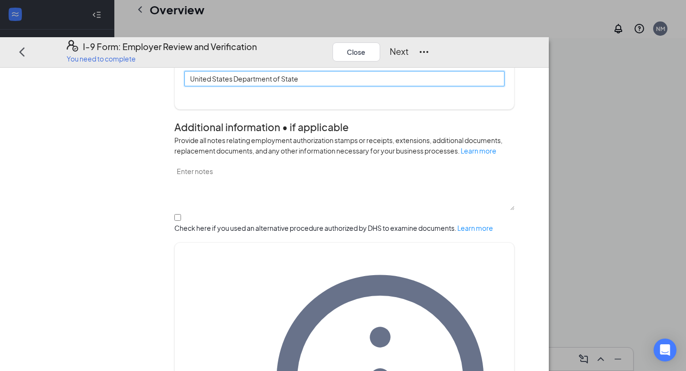
scroll to position [284, 0]
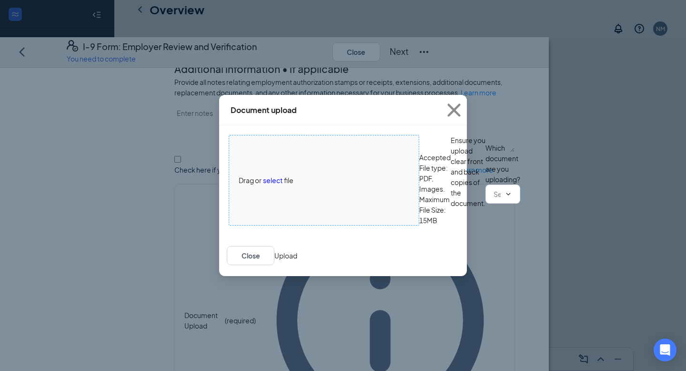
click at [276, 147] on span "Drag or select file" at bounding box center [324, 180] width 190 height 90
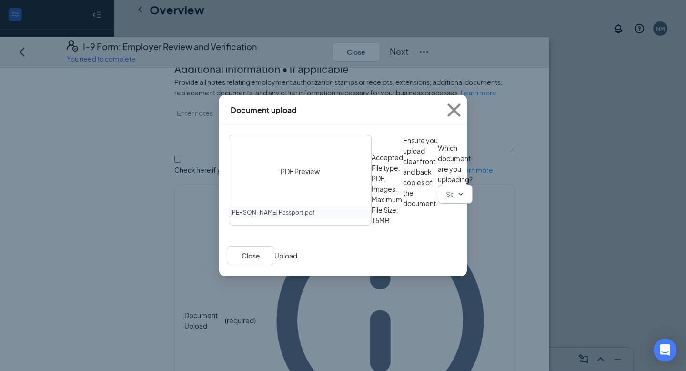
click at [446, 199] on input "text" at bounding box center [449, 194] width 7 height 10
click at [320, 348] on div "U.S. Passport or Passport Card" at bounding box center [276, 353] width 94 height 10
type input "U.S. Passport or Passport Card"
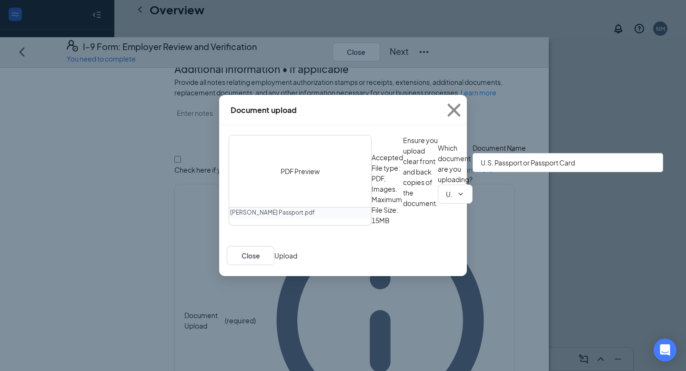
click at [297, 261] on button "Upload" at bounding box center [286, 255] width 23 height 10
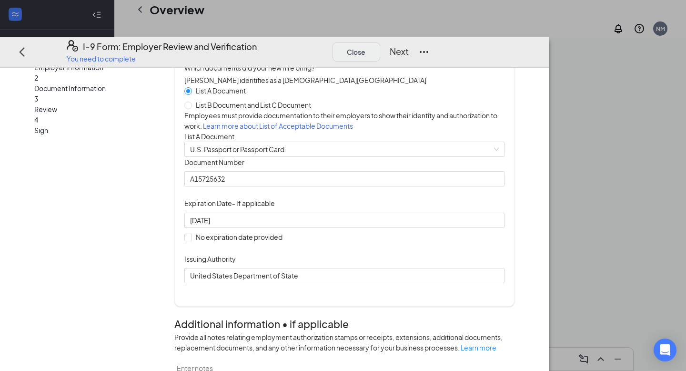
scroll to position [0, 0]
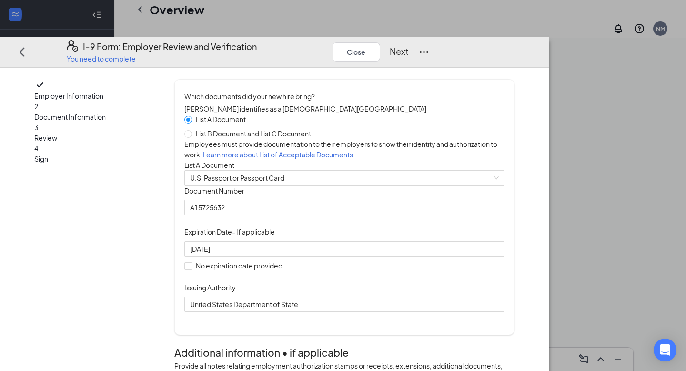
click at [409, 45] on button "Next" at bounding box center [399, 51] width 19 height 13
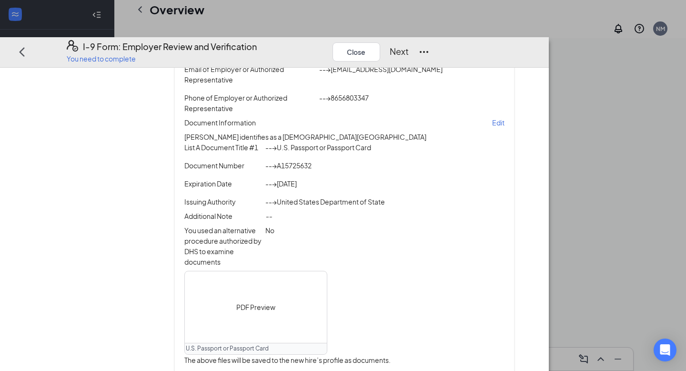
scroll to position [276, 0]
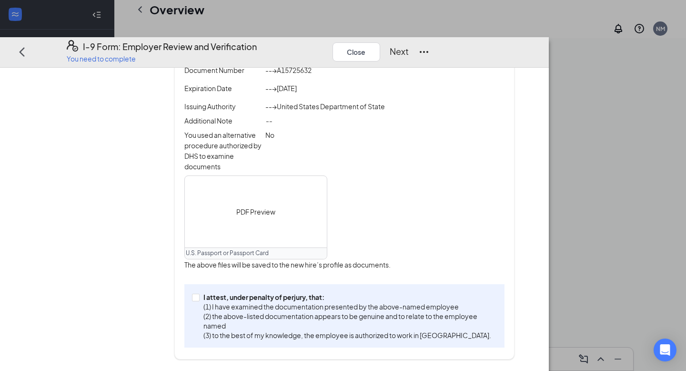
click at [401, 300] on div "I attest, under penalty of [PERSON_NAME], that: (1) I have examined the documen…" at bounding box center [344, 315] width 320 height 63
click at [402, 302] on p "I attest, under penalty of perjury, that:" at bounding box center [349, 297] width 290 height 10
click at [199, 300] on input "I attest, under penalty of [PERSON_NAME], that: (1) I have examined the documen…" at bounding box center [195, 296] width 7 height 7
checkbox input "true"
click at [409, 45] on button "Next" at bounding box center [399, 51] width 19 height 13
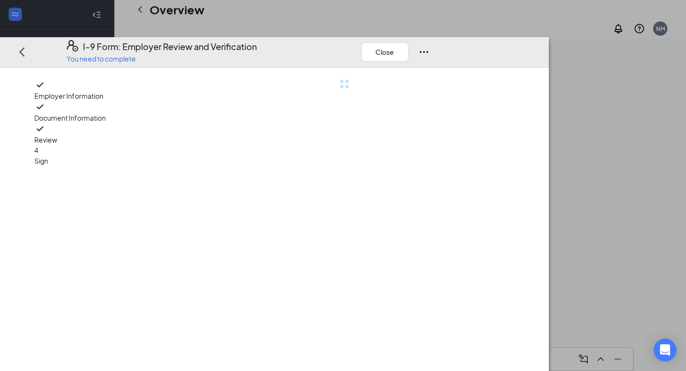
scroll to position [0, 0]
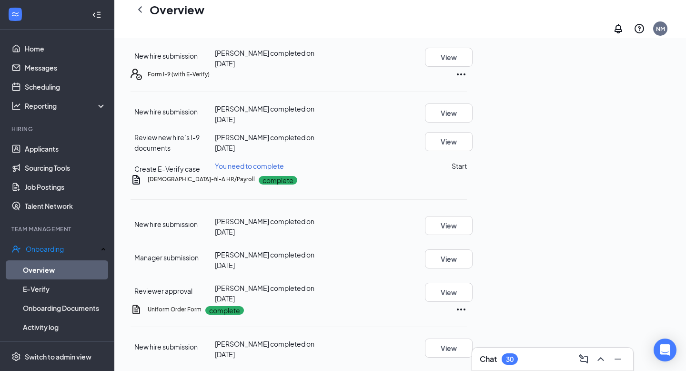
click at [467, 161] on button "Start" at bounding box center [459, 166] width 15 height 10
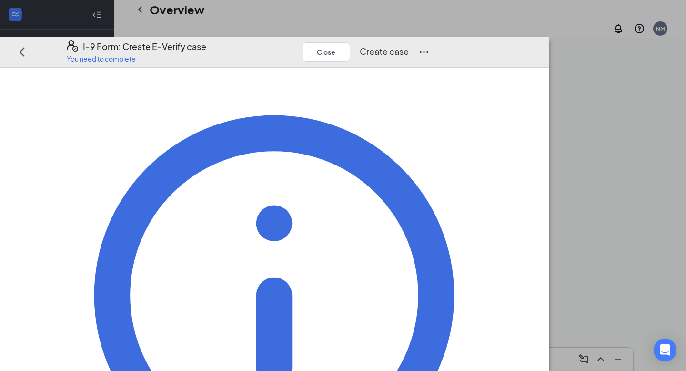
click at [409, 45] on button "Create case" at bounding box center [384, 51] width 49 height 13
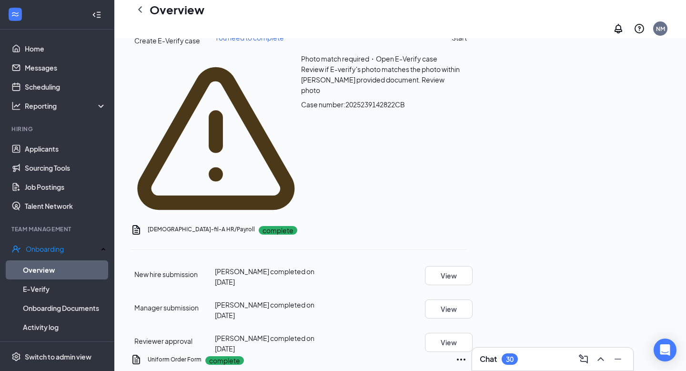
click at [445, 94] on span "Review photo" at bounding box center [372, 84] width 143 height 19
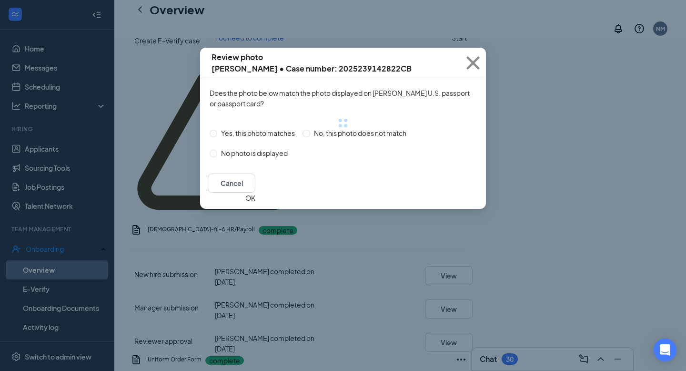
click at [290, 138] on span "Yes, this photo matches" at bounding box center [258, 133] width 82 height 10
click at [217, 137] on input "Yes, this photo matches" at bounding box center [214, 134] width 8 height 8
radio input "true"
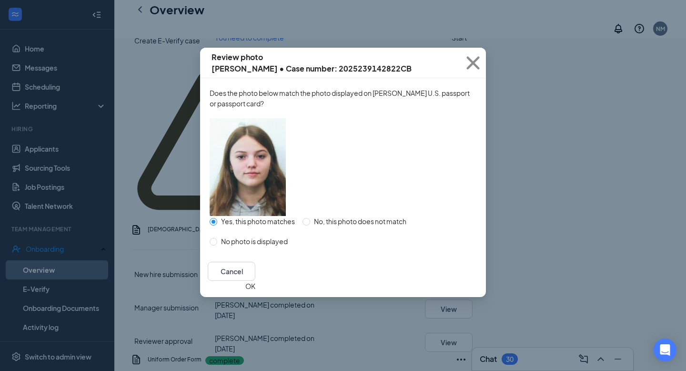
click at [255, 291] on button "OK" at bounding box center [250, 286] width 10 height 10
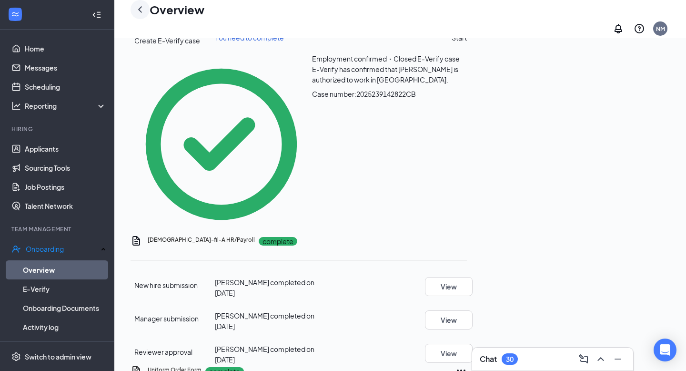
click at [144, 15] on icon "ChevronLeft" at bounding box center [139, 9] width 11 height 11
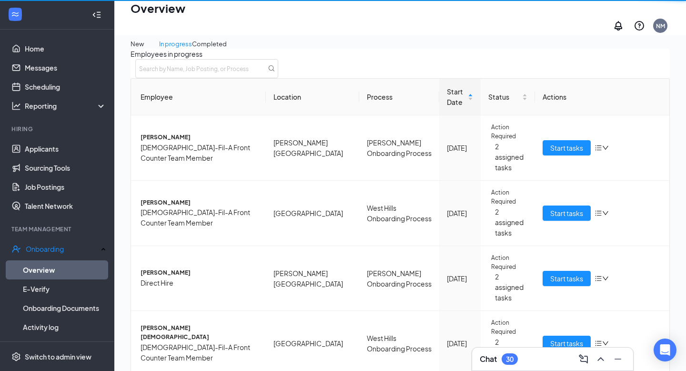
scroll to position [43, 0]
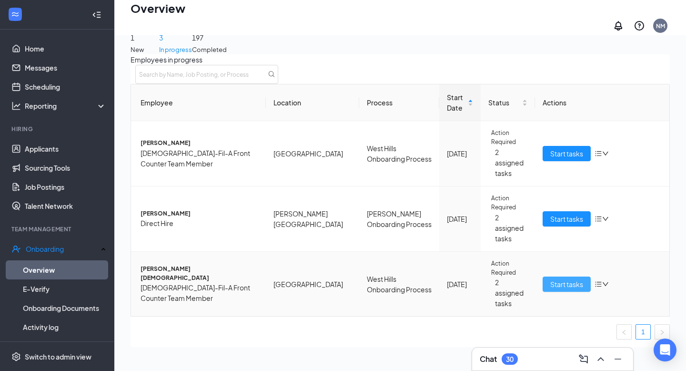
click at [544, 276] on button "Start tasks" at bounding box center [567, 283] width 48 height 15
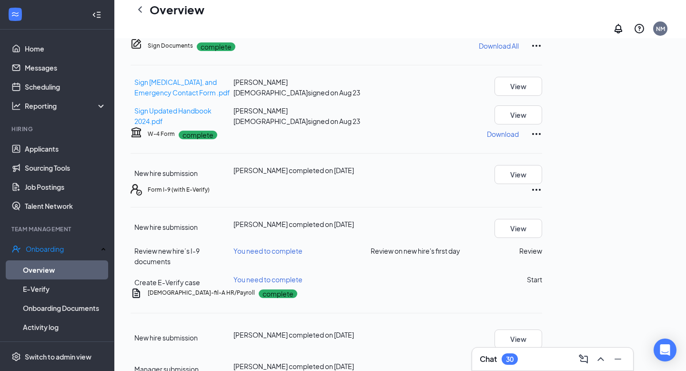
scroll to position [397, 0]
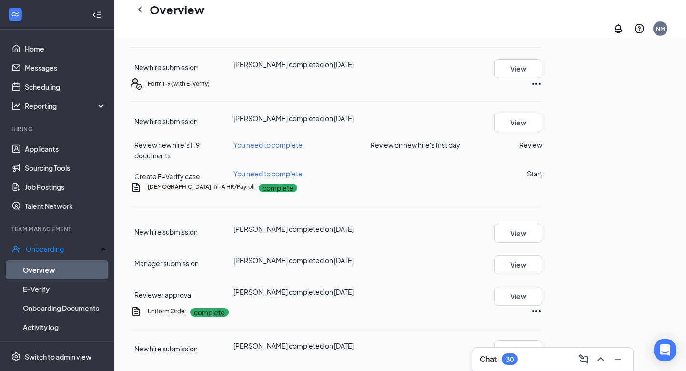
click at [542, 140] on button "Review" at bounding box center [531, 145] width 23 height 10
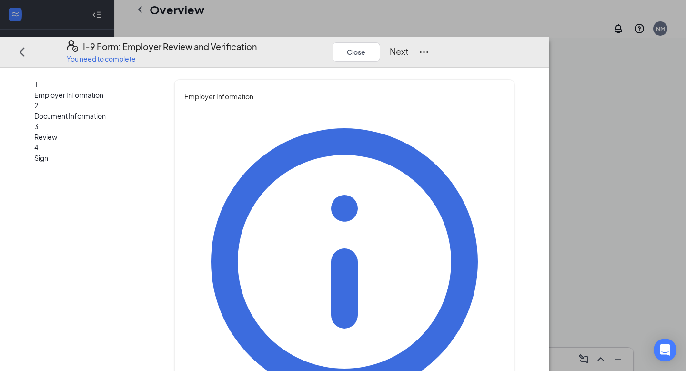
type input "[PERSON_NAME]"
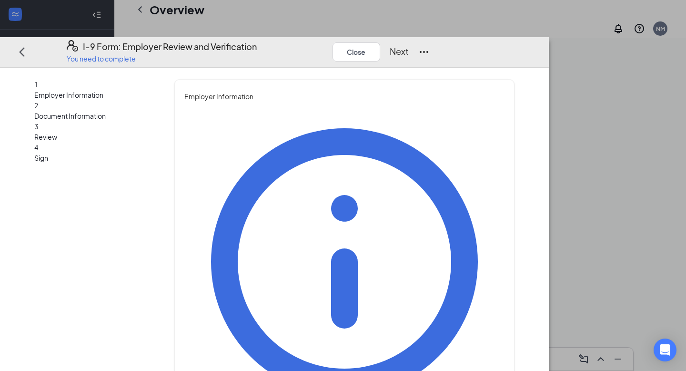
type input "HR Representative"
type input "[EMAIL_ADDRESS][DOMAIN_NAME]"
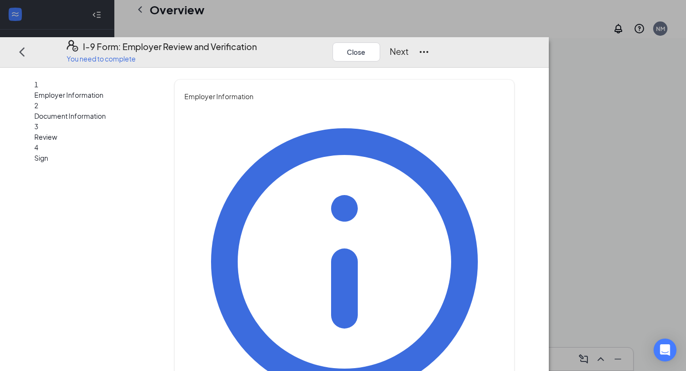
type input "8656803347"
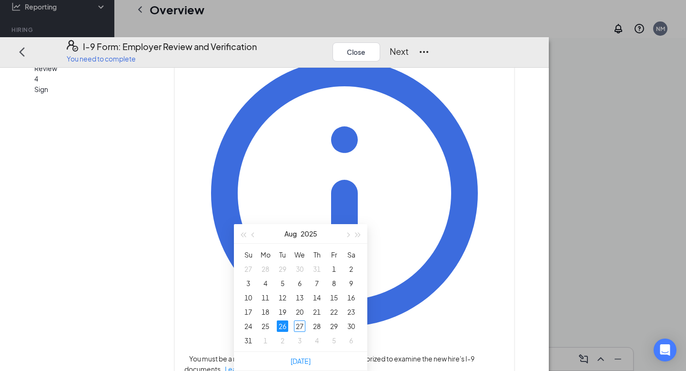
type input "[DATE]"
click at [282, 320] on div "26" at bounding box center [282, 325] width 11 height 11
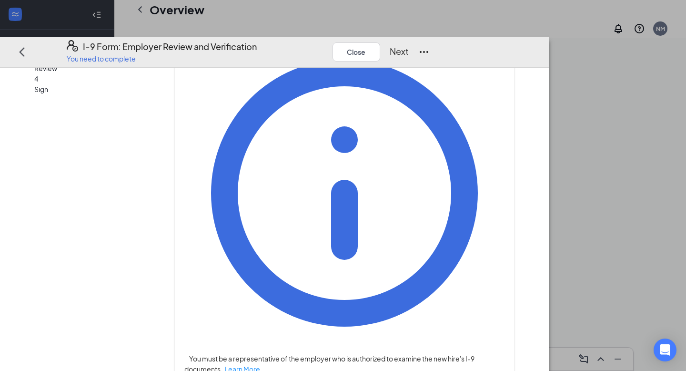
click at [409, 45] on button "Next" at bounding box center [399, 51] width 19 height 13
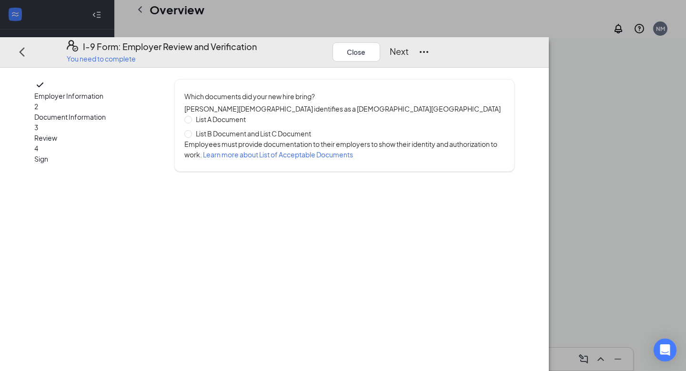
click at [250, 114] on span "List A Document" at bounding box center [221, 119] width 58 height 10
click at [191, 116] on input "List A Document" at bounding box center [187, 119] width 7 height 7
radio input "true"
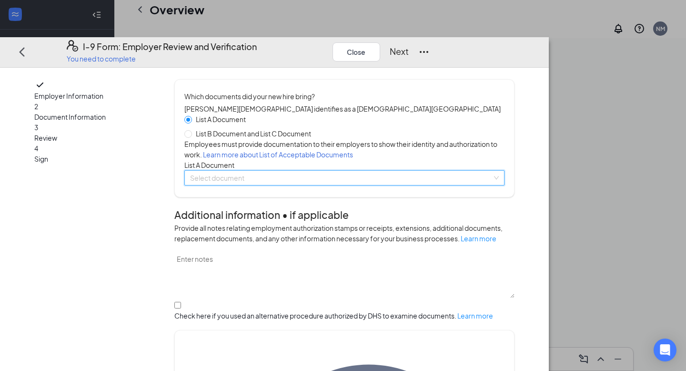
click at [274, 185] on input "search" at bounding box center [341, 178] width 302 height 14
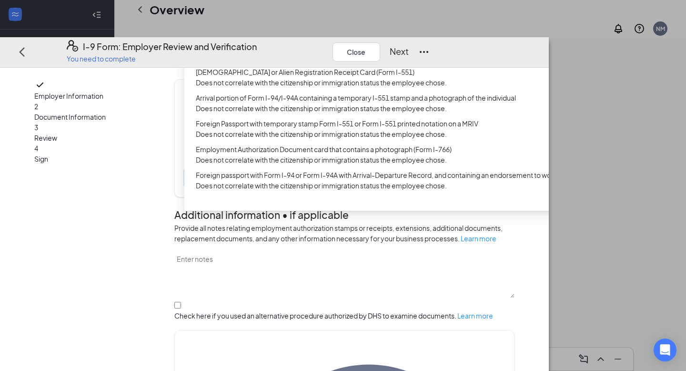
click at [333, 49] on div "U.S. Passport or Passport Card" at bounding box center [376, 40] width 385 height 15
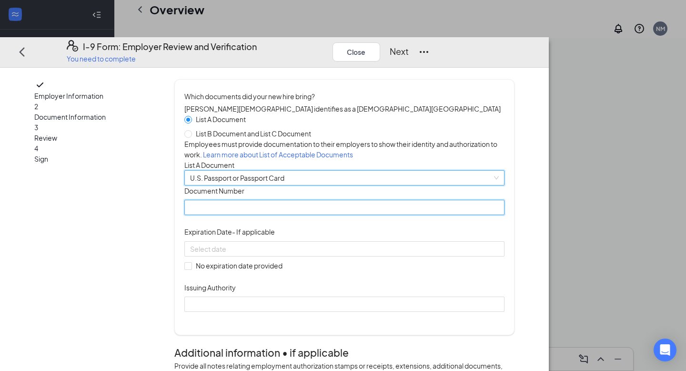
click at [312, 215] on input "Document Number" at bounding box center [344, 207] width 320 height 15
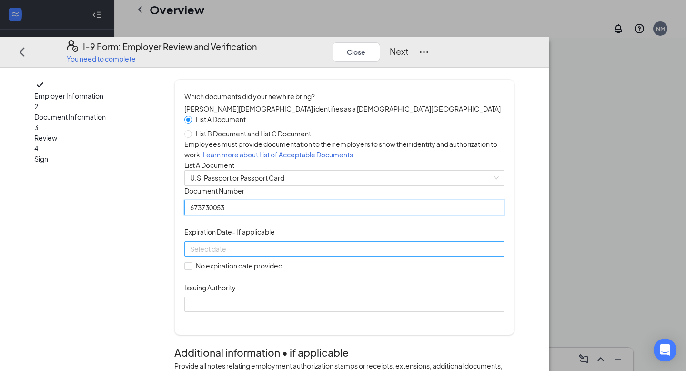
type input "673730053"
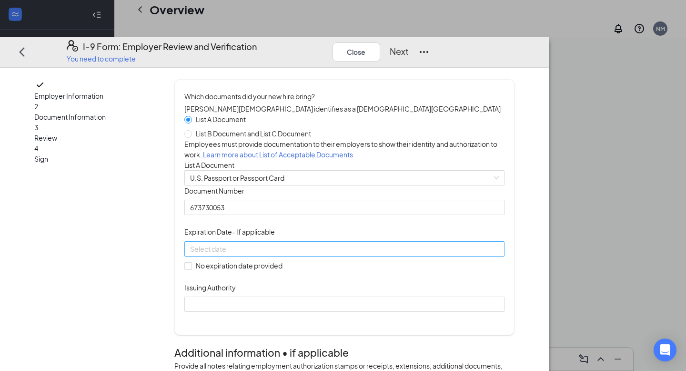
click at [394, 254] on div at bounding box center [344, 249] width 309 height 10
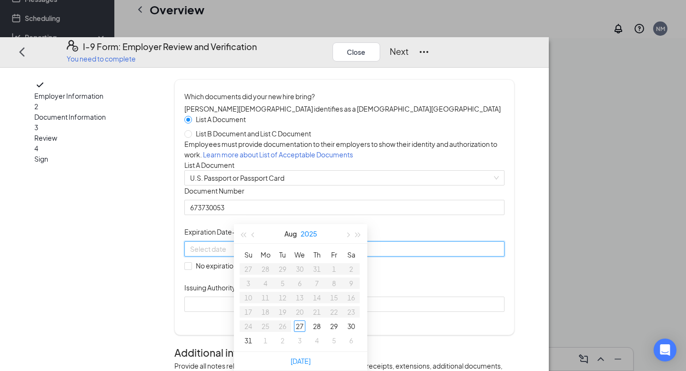
click at [312, 224] on button "2025" at bounding box center [309, 233] width 17 height 19
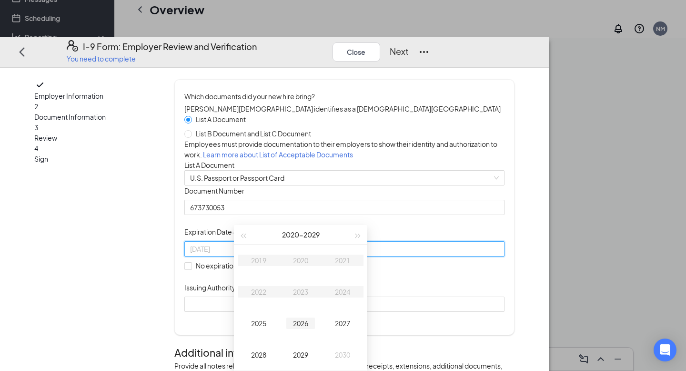
click at [301, 317] on div "2026" at bounding box center [300, 322] width 29 height 11
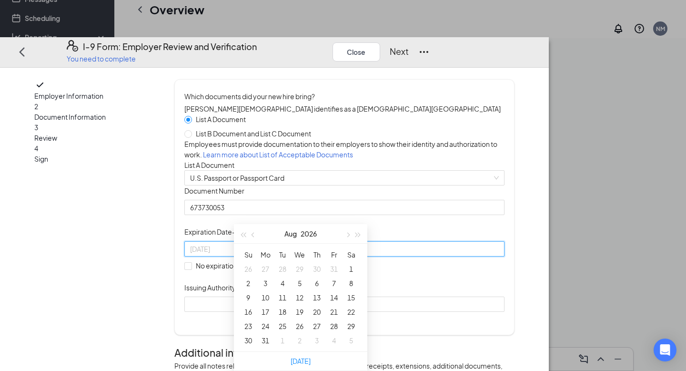
type input "[DATE]"
click at [294, 224] on button "Aug" at bounding box center [291, 233] width 12 height 19
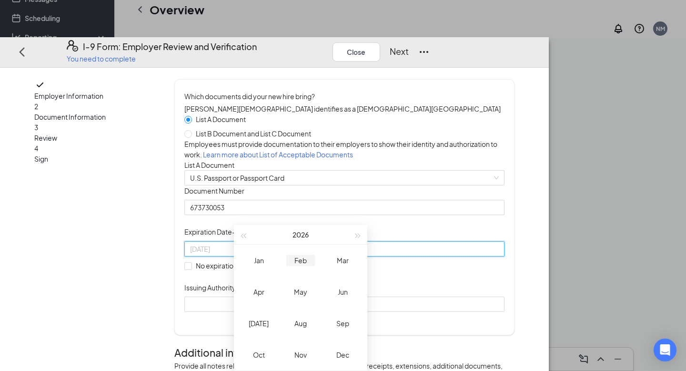
type input "[DATE]"
click at [300, 255] on div "Feb" at bounding box center [300, 260] width 29 height 11
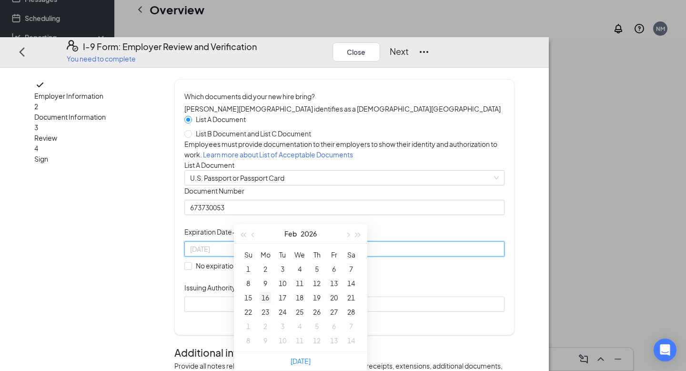
type input "[DATE]"
click at [268, 292] on div "16" at bounding box center [265, 297] width 11 height 11
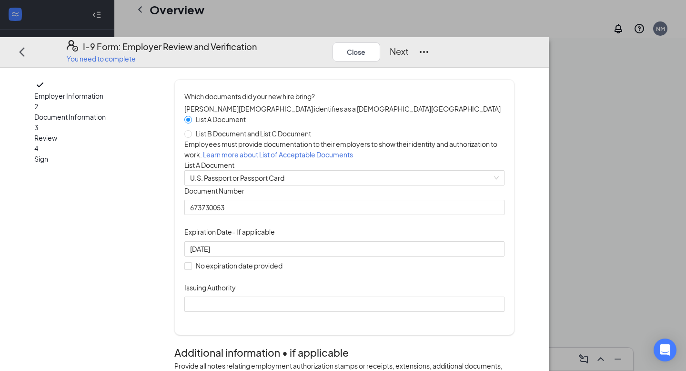
click at [425, 269] on div "Document Title U.S. Passport or Passport Card Document Number [PASSPORT] Expira…" at bounding box center [344, 248] width 320 height 126
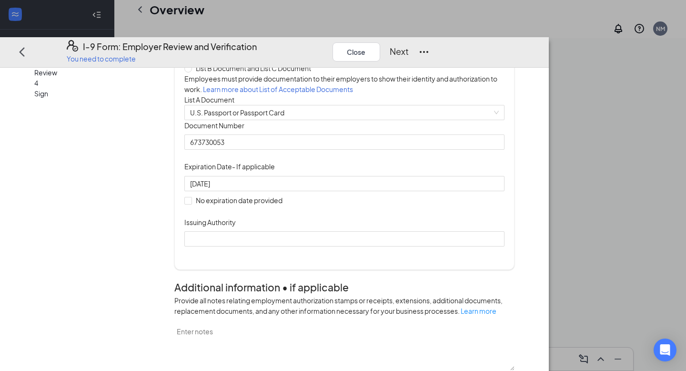
scroll to position [69, 0]
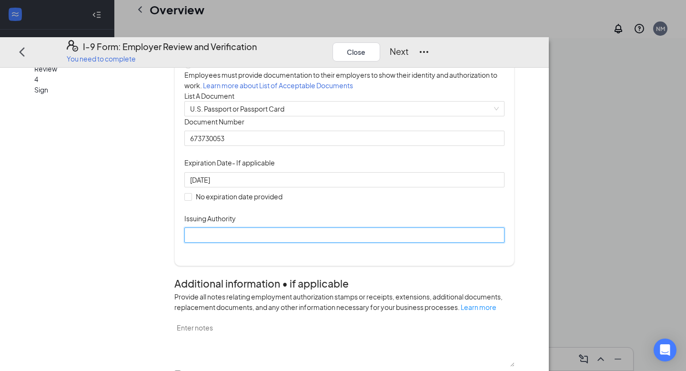
click at [345, 243] on input "Issuing Authority" at bounding box center [344, 234] width 320 height 15
type input "United States Department of State"
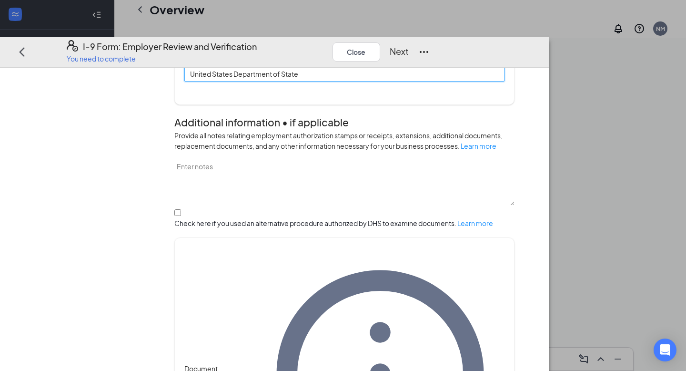
scroll to position [284, 0]
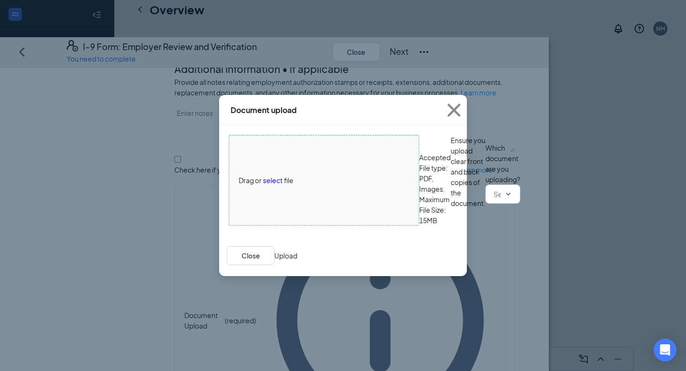
click at [276, 148] on span "Drag or select file" at bounding box center [324, 180] width 190 height 90
click at [486, 204] on span at bounding box center [503, 193] width 35 height 19
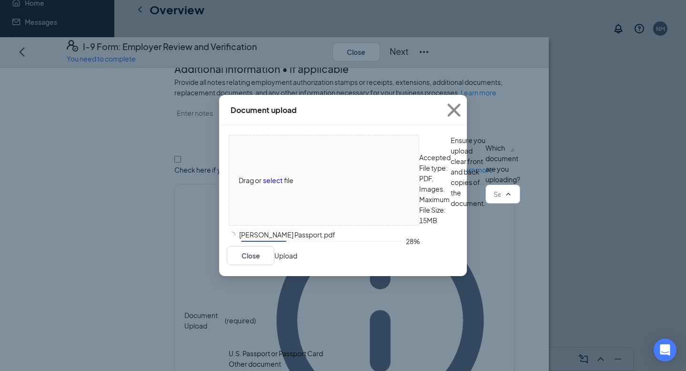
click at [323, 348] on div "U.S. Passport or Passport Card" at bounding box center [276, 353] width 94 height 10
type input "U.S. Passport or Passport Card"
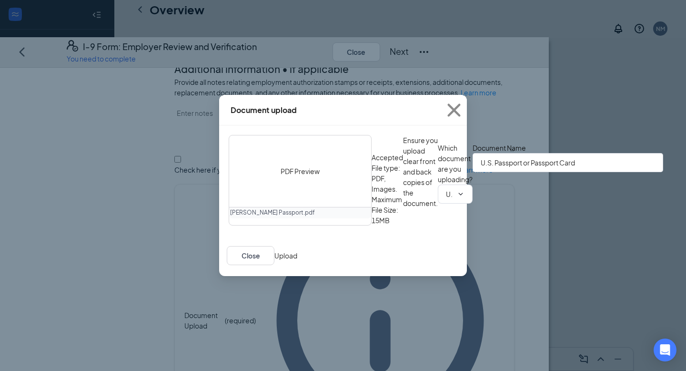
click at [297, 261] on button "Upload" at bounding box center [286, 255] width 23 height 10
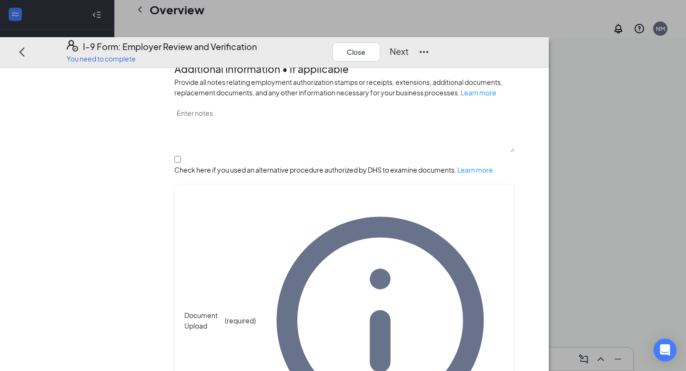
click at [409, 45] on button "Next" at bounding box center [399, 51] width 19 height 13
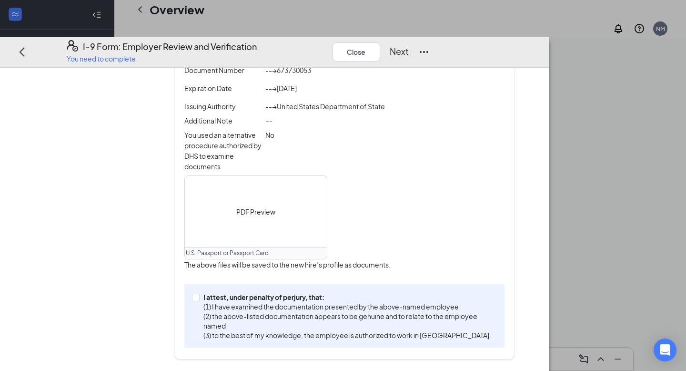
scroll to position [276, 0]
click at [328, 302] on p "I attest, under penalty of perjury, that:" at bounding box center [349, 297] width 290 height 10
click at [199, 300] on input "I attest, under penalty of [PERSON_NAME], that: (1) I have examined the documen…" at bounding box center [195, 296] width 7 height 7
checkbox input "true"
click at [409, 45] on button "Next" at bounding box center [399, 51] width 19 height 13
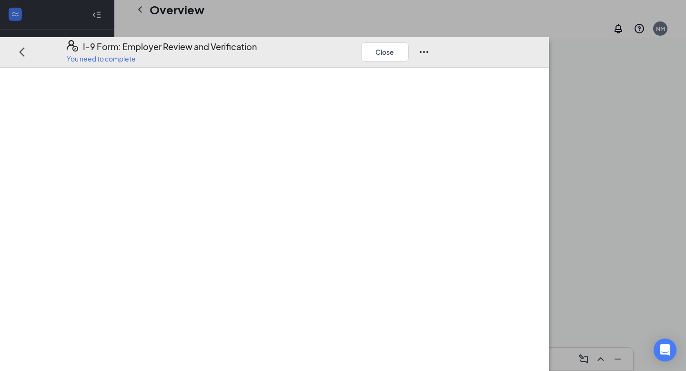
scroll to position [0, 0]
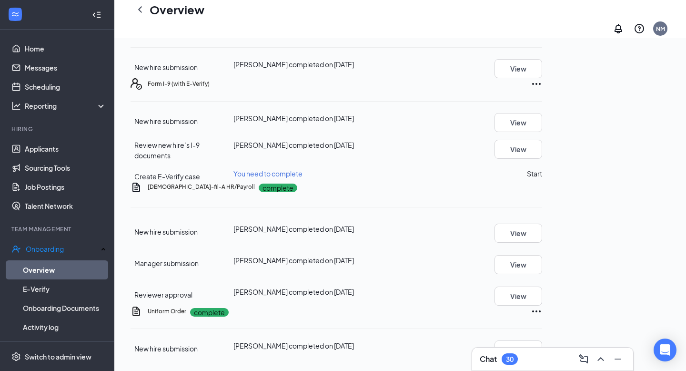
click at [542, 168] on button "Start" at bounding box center [534, 173] width 15 height 10
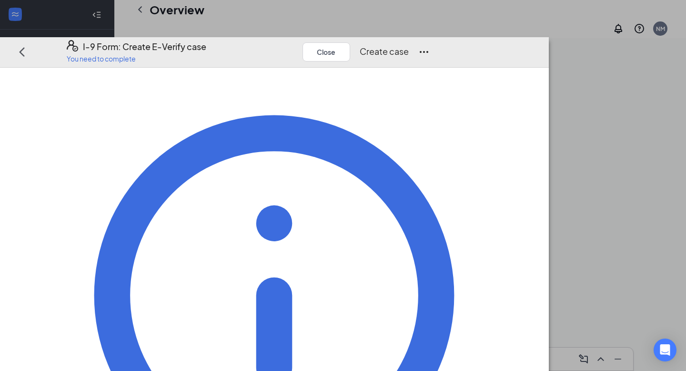
click at [409, 45] on button "Create case" at bounding box center [384, 51] width 49 height 13
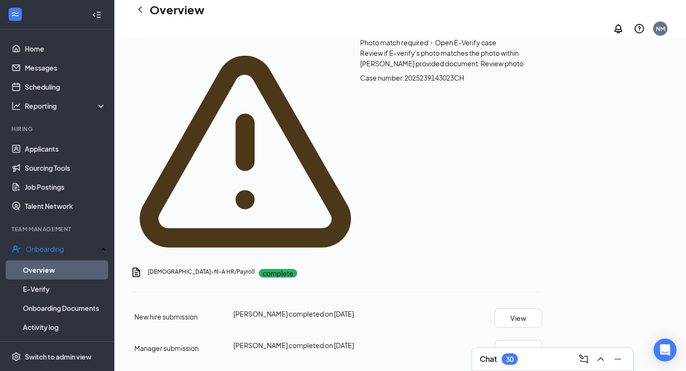
click at [481, 68] on span "Review photo" at bounding box center [502, 63] width 43 height 9
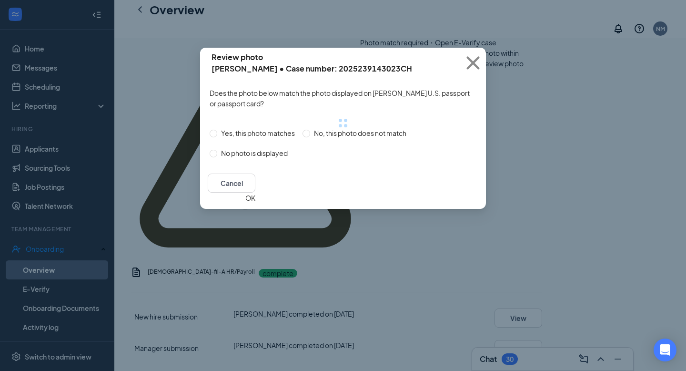
click at [263, 138] on span "Yes, this photo matches" at bounding box center [258, 133] width 82 height 10
click at [217, 137] on input "Yes, this photo matches" at bounding box center [214, 134] width 8 height 8
radio input "true"
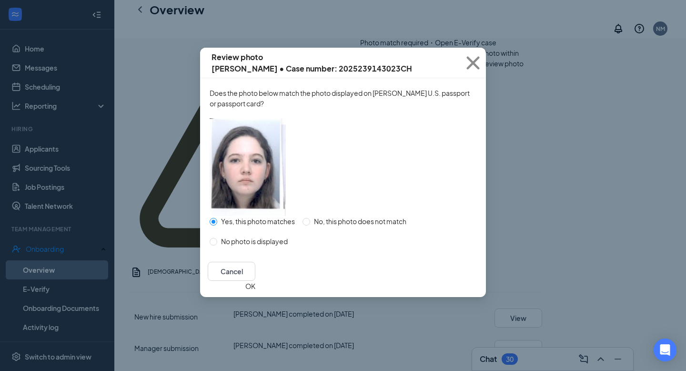
click at [255, 291] on button "OK" at bounding box center [250, 286] width 10 height 10
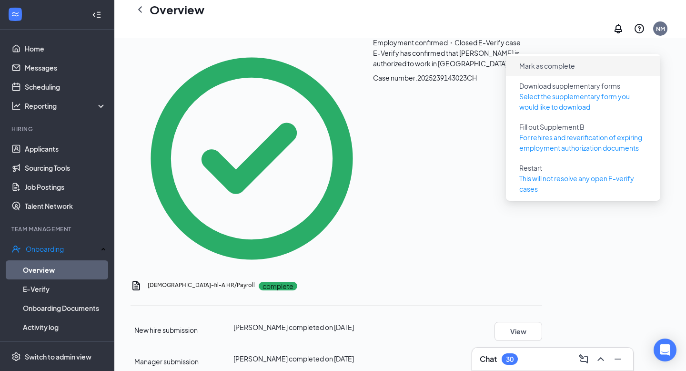
click at [580, 58] on button "Mark as complete" at bounding box center [547, 65] width 71 height 15
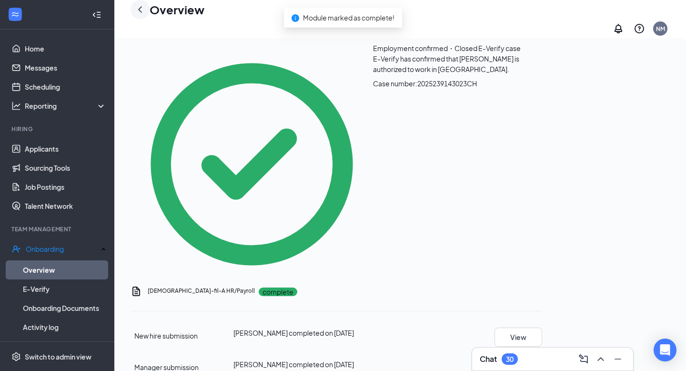
click at [138, 15] on icon "ChevronLeft" at bounding box center [139, 9] width 11 height 11
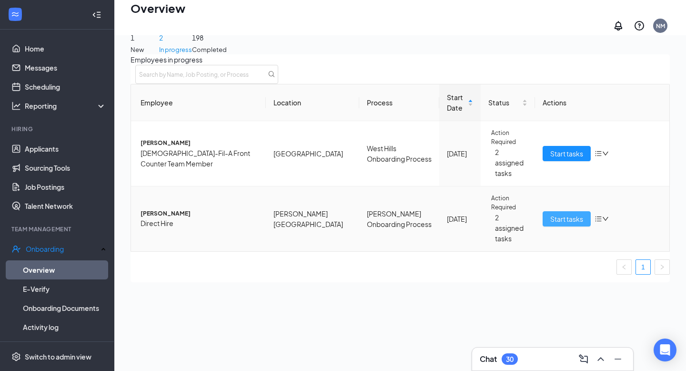
click at [554, 214] on span "Start tasks" at bounding box center [567, 219] width 33 height 10
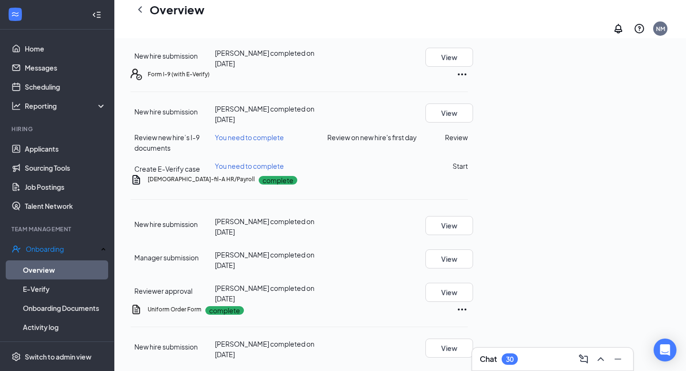
scroll to position [397, 0]
click at [468, 132] on button "Review" at bounding box center [456, 137] width 23 height 10
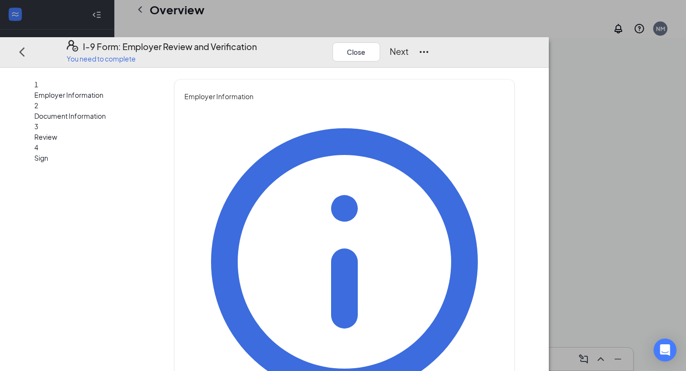
type input "[PERSON_NAME]"
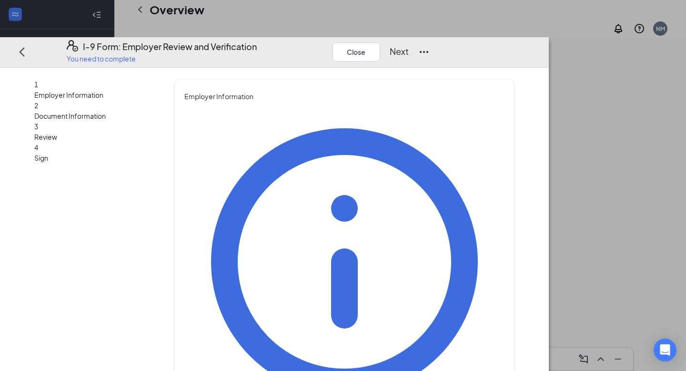
type input "HR Representative"
type input "[EMAIL_ADDRESS][DOMAIN_NAME]"
type input "8656803347"
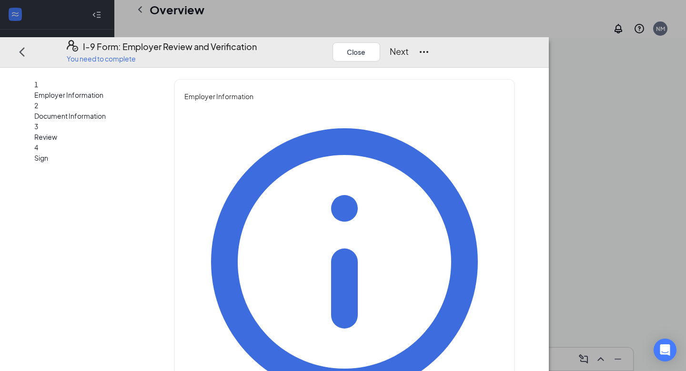
scroll to position [69, 0]
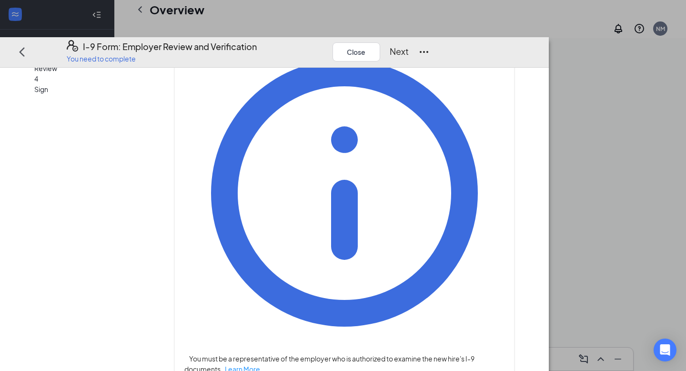
click at [409, 45] on button "Next" at bounding box center [399, 51] width 19 height 13
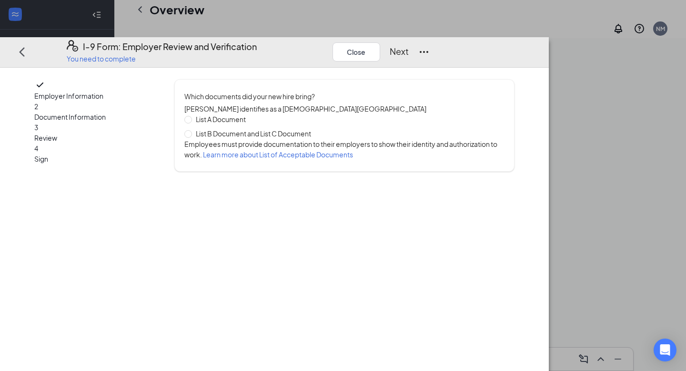
scroll to position [0, 0]
click at [277, 128] on span "List B Document and List C Document" at bounding box center [253, 133] width 123 height 10
click at [191, 130] on input "List B Document and List C Document" at bounding box center [187, 133] width 7 height 7
radio input "true"
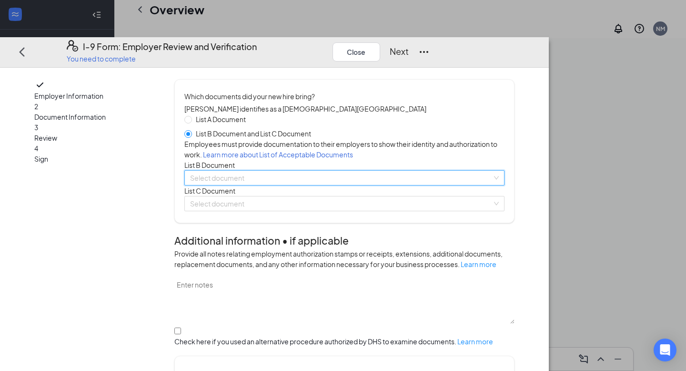
click at [284, 185] on input "search" at bounding box center [341, 178] width 302 height 14
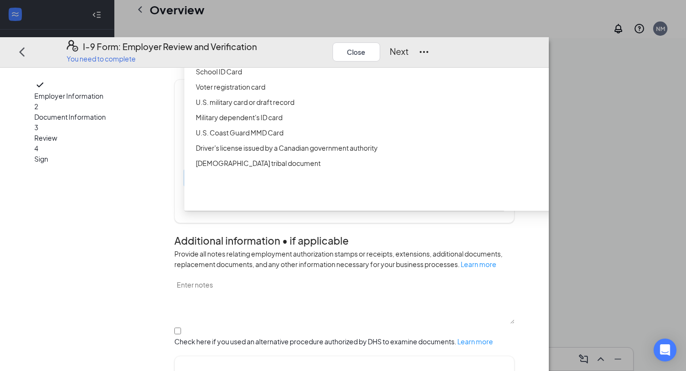
click at [336, 46] on div "Driver’s License issued by U.S State or outlying US possession" at bounding box center [380, 41] width 368 height 10
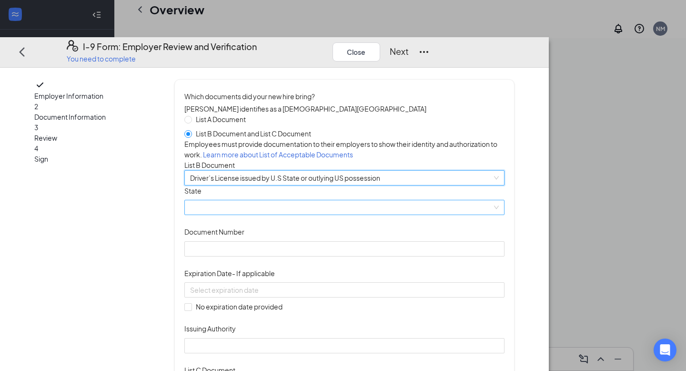
click at [332, 214] on span at bounding box center [344, 207] width 309 height 14
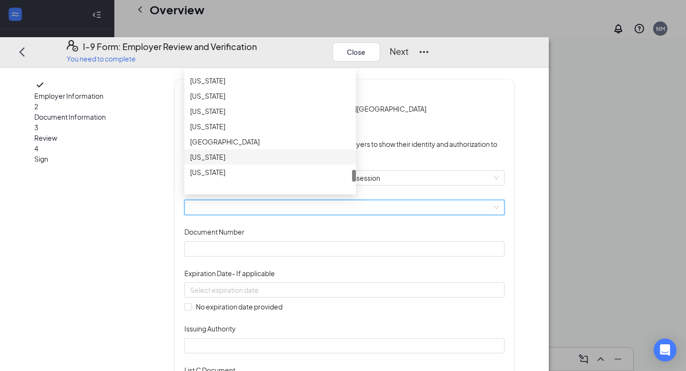
scroll to position [997, 0]
click at [307, 91] on div "[US_STATE]" at bounding box center [270, 83] width 172 height 15
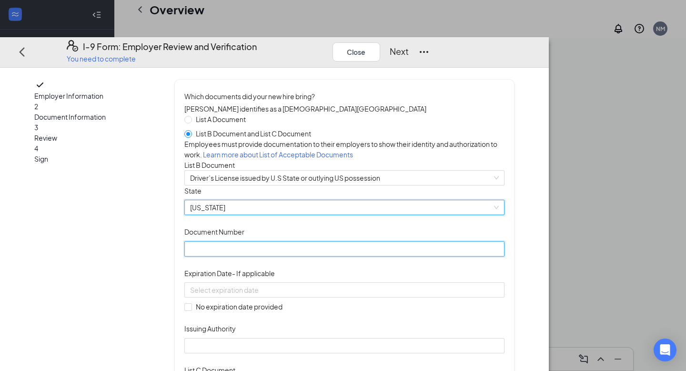
click at [302, 256] on input "Document Number" at bounding box center [344, 248] width 320 height 15
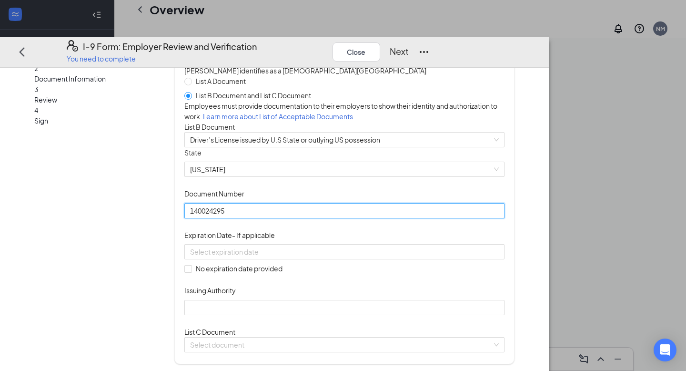
scroll to position [49, 0]
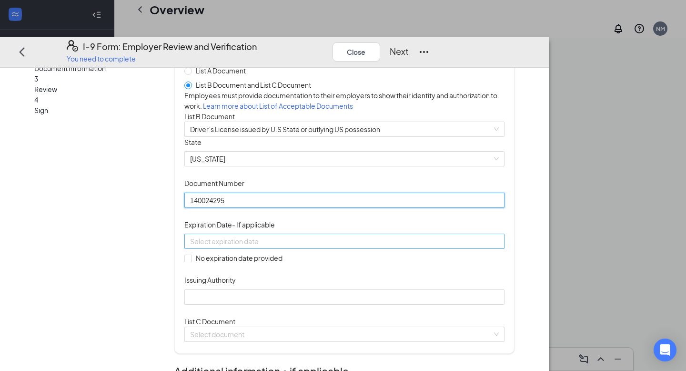
type input "140024295"
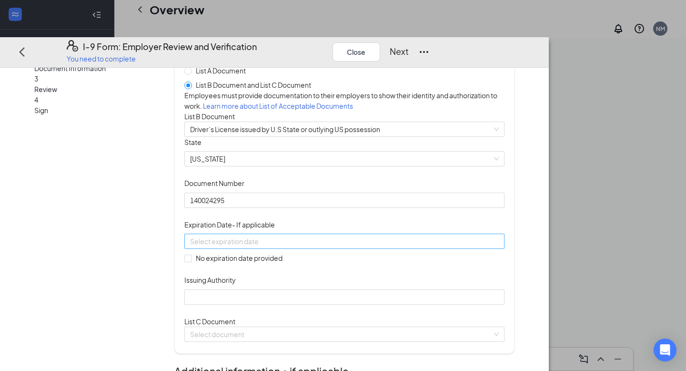
click at [392, 246] on div at bounding box center [344, 241] width 309 height 10
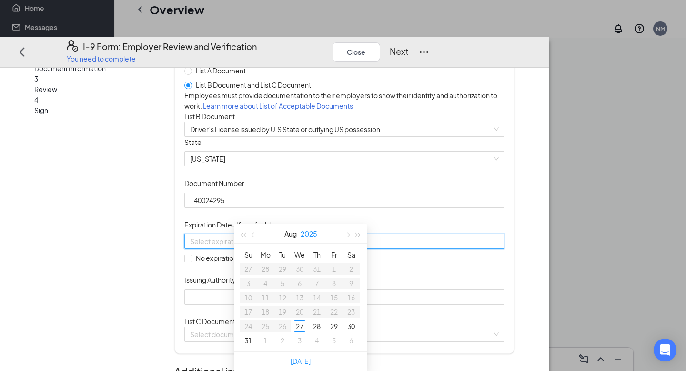
click at [317, 224] on button "2025" at bounding box center [309, 233] width 17 height 19
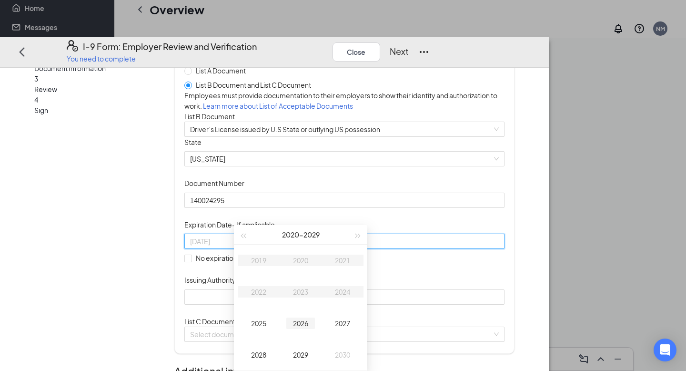
click at [302, 317] on div "2026" at bounding box center [300, 322] width 29 height 11
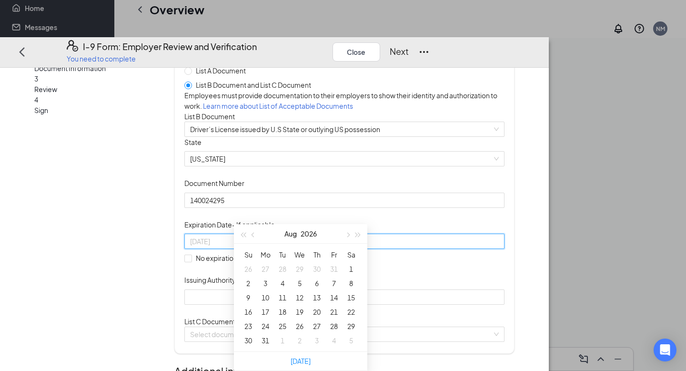
type input "[DATE]"
click at [332, 306] on div "21" at bounding box center [333, 311] width 11 height 11
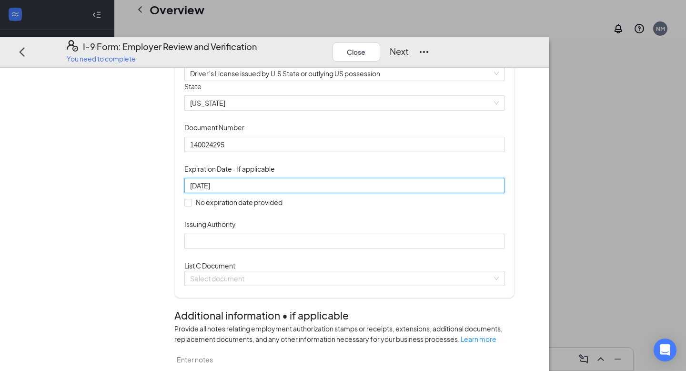
scroll to position [115, 0]
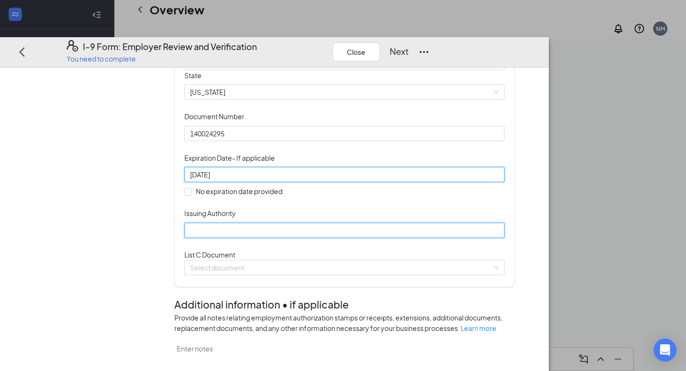
click at [336, 237] on input "Issuing Authority" at bounding box center [344, 229] width 320 height 15
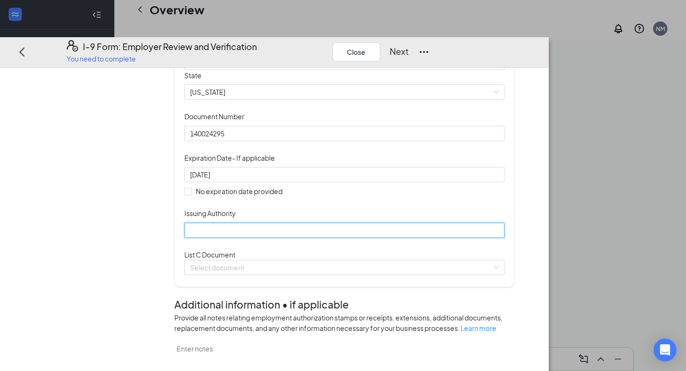
type input "[US_STATE]"
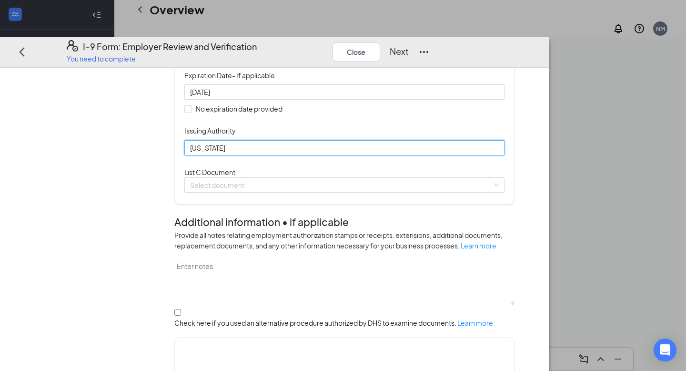
scroll to position [209, 0]
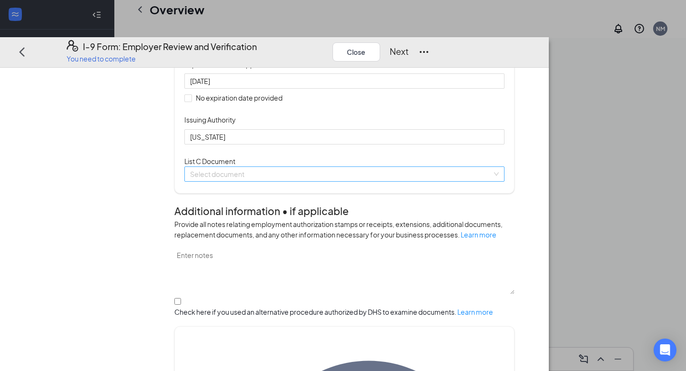
click at [324, 181] on input "search" at bounding box center [341, 173] width 302 height 14
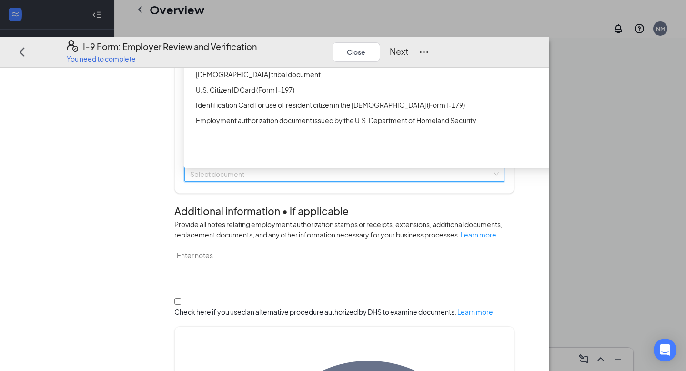
click at [337, 33] on div "Certification of Report of Birth issued by the U.S. Department of State (Form D…" at bounding box center [380, 28] width 368 height 10
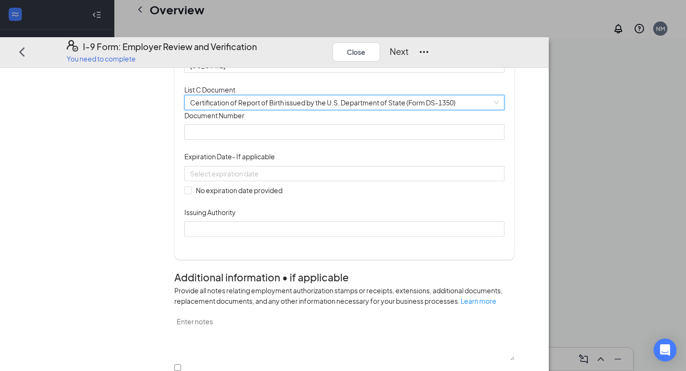
scroll to position [287, 0]
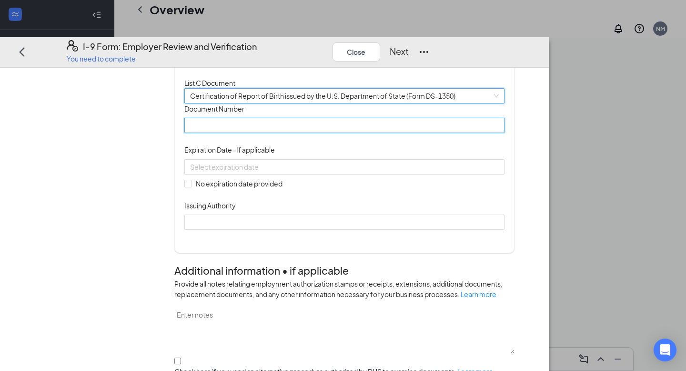
click at [304, 133] on input "Document Number" at bounding box center [344, 125] width 320 height 15
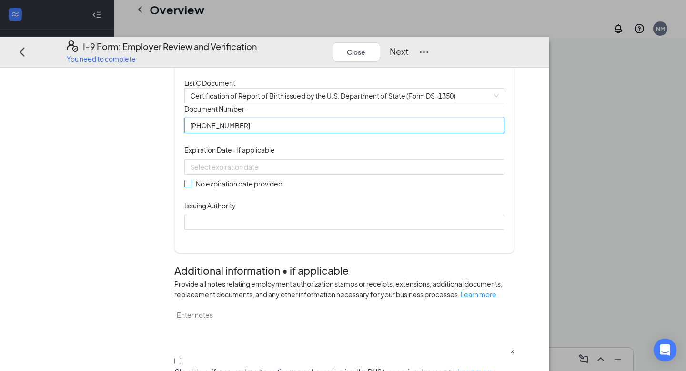
type input "[PHONE_NUMBER]"
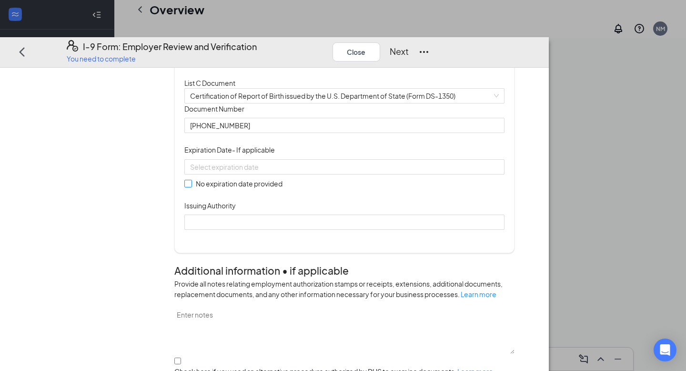
click at [192, 187] on span at bounding box center [188, 184] width 8 height 8
click at [191, 186] on input "No expiration date provided" at bounding box center [187, 183] width 7 height 7
checkbox input "true"
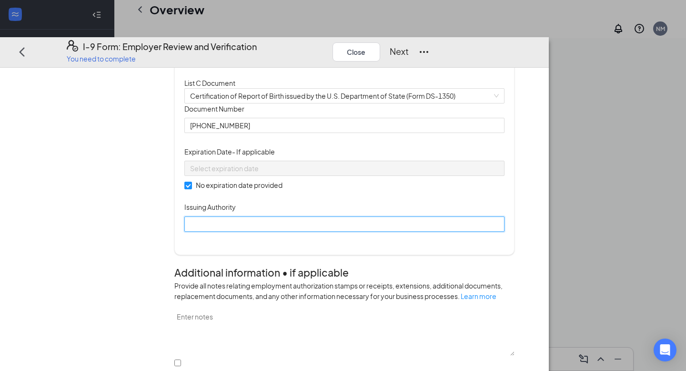
click at [257, 231] on input "Issuing Authority" at bounding box center [344, 223] width 320 height 15
type input "S"
type input "[US_STATE] Department of Public Health"
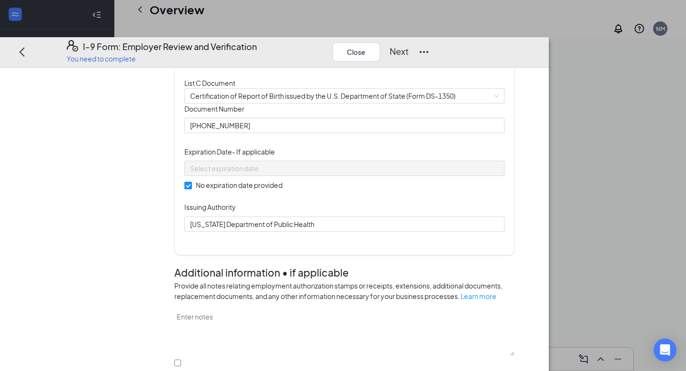
click at [438, 231] on div "Document Title Certification of Report of Birth issued by the U.S. Department o…" at bounding box center [344, 167] width 320 height 128
click at [348, 102] on span "Certification of Report of Birth issued by the U.S. Department of State (Form D…" at bounding box center [344, 95] width 309 height 14
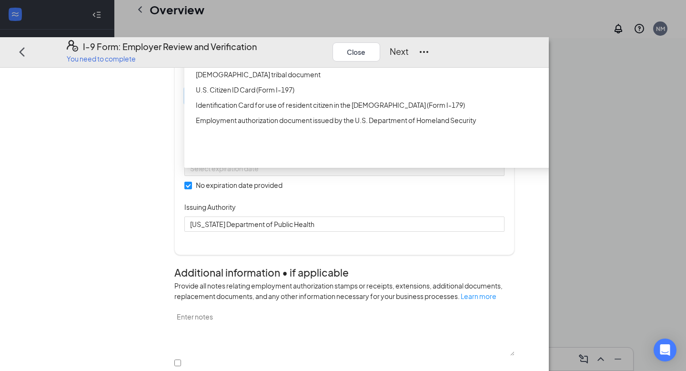
click at [348, 64] on div "Birth certificate issued by a state, county, municipal authority, or outlying p…" at bounding box center [380, 58] width 368 height 10
checkbox input "false"
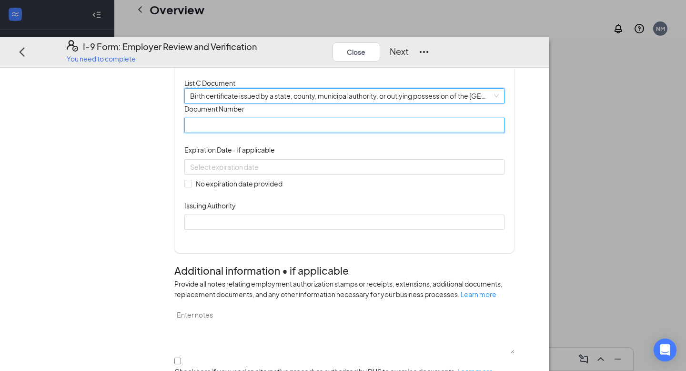
click at [331, 133] on input "Document Number" at bounding box center [344, 125] width 320 height 15
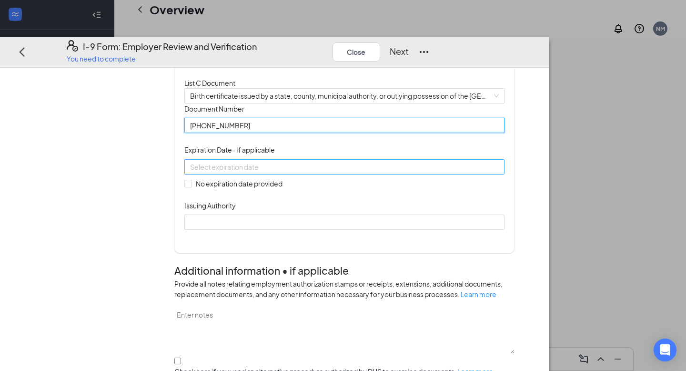
type input "[PHONE_NUMBER]"
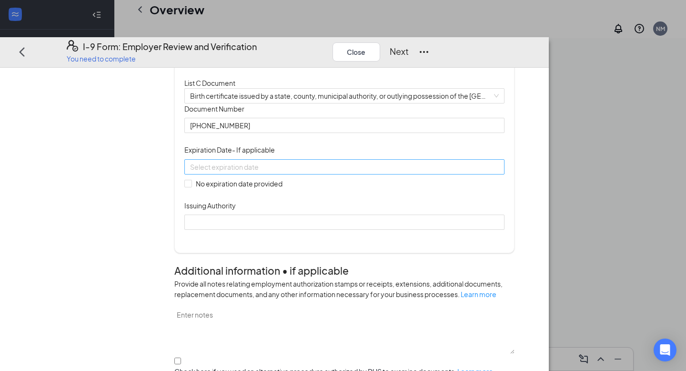
click at [397, 172] on div at bounding box center [344, 166] width 309 height 10
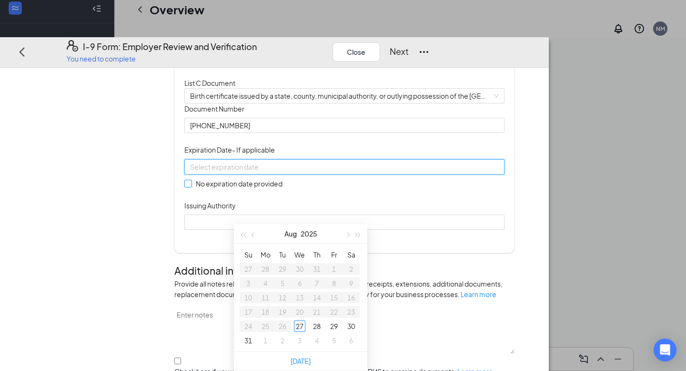
click at [191, 186] on input "No expiration date provided" at bounding box center [187, 183] width 7 height 7
checkbox input "true"
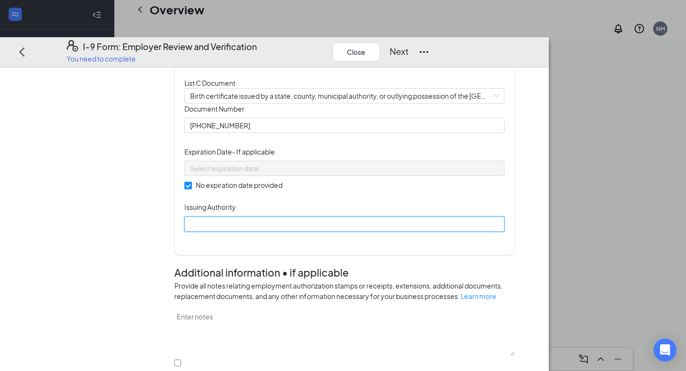
click at [259, 231] on input "Issuing Authority" at bounding box center [344, 223] width 320 height 15
type input "c"
type input "[US_STATE] Department of Public Health"
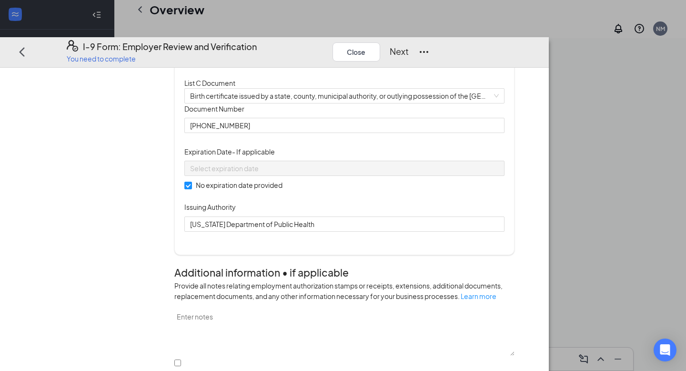
click at [428, 231] on div "Document Title Birth certificate issued by a state, county, municipal authority…" at bounding box center [344, 167] width 320 height 128
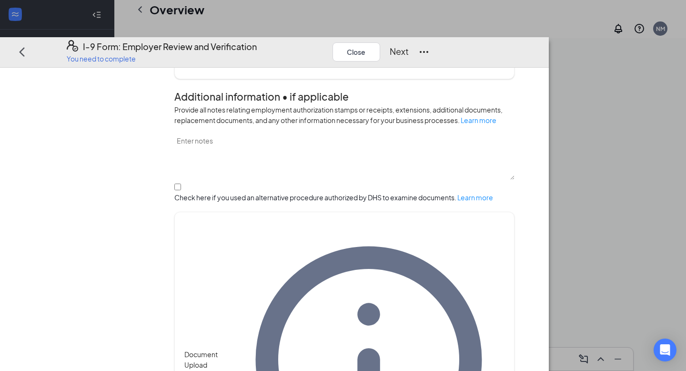
scroll to position [521, 0]
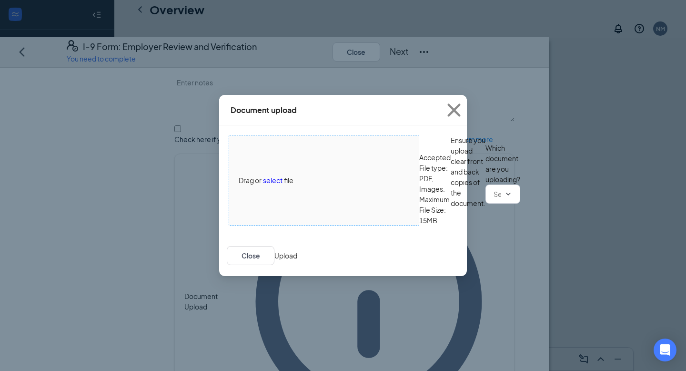
click at [266, 175] on span "select" at bounding box center [273, 180] width 20 height 10
click at [494, 199] on input "text" at bounding box center [497, 194] width 7 height 10
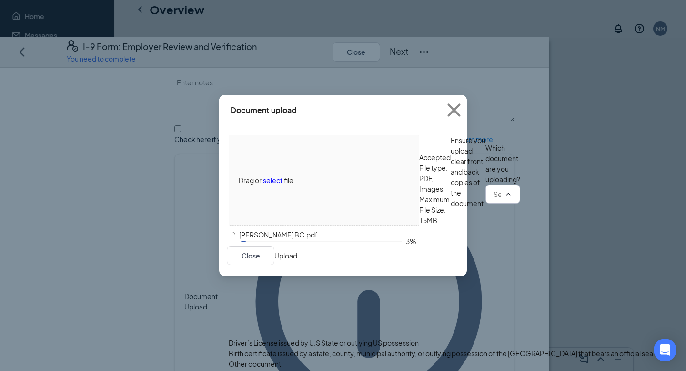
click at [301, 348] on div "Birth certificate issued by a state, county, municipal authority, or outlying p…" at bounding box center [443, 353] width 428 height 10
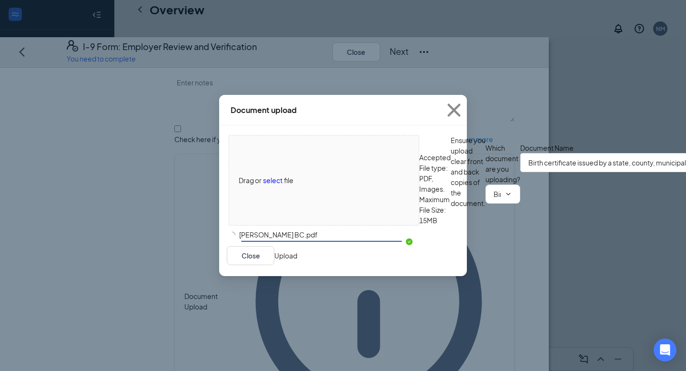
click at [297, 261] on button "Upload" at bounding box center [286, 255] width 23 height 10
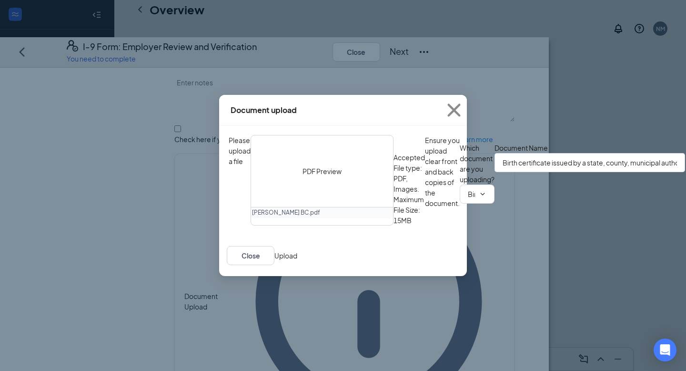
click at [297, 261] on button "Upload" at bounding box center [286, 255] width 23 height 10
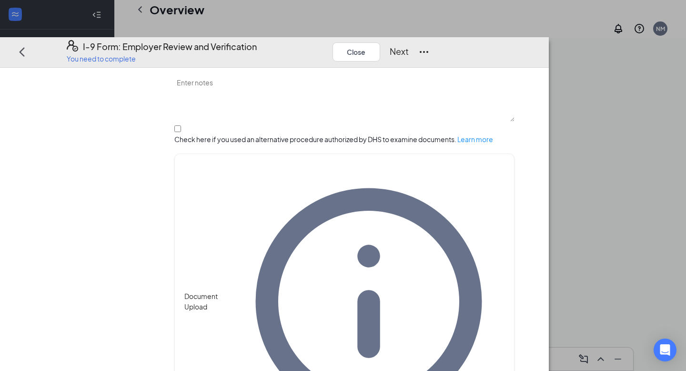
scroll to position [611, 0]
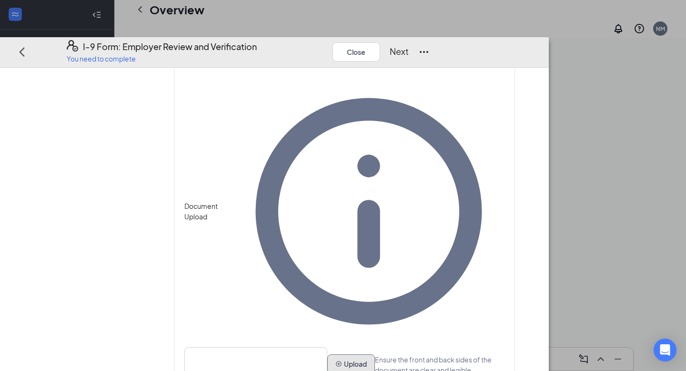
click at [327, 354] on button "Upload" at bounding box center [351, 363] width 48 height 19
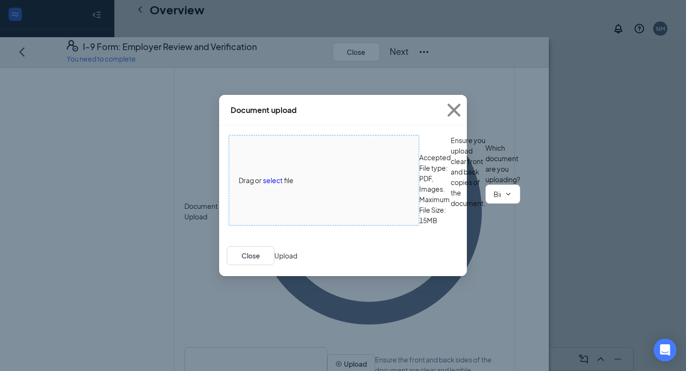
click at [285, 175] on span "file" at bounding box center [289, 180] width 10 height 10
click at [494, 199] on input "Birth certificate issued by a state, county, municipal authority, or outlying p…" at bounding box center [497, 194] width 7 height 10
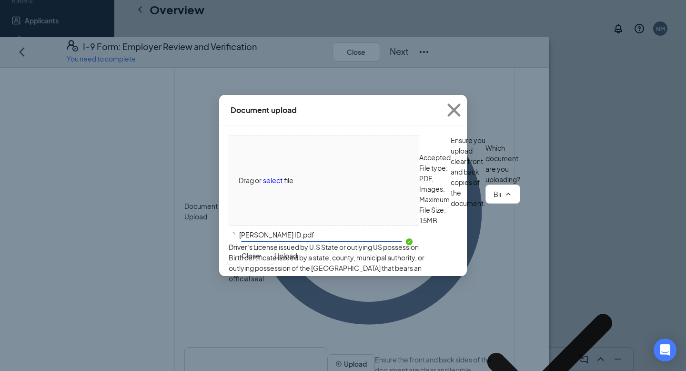
click at [302, 252] on div "Driver’s License issued by U.S State or outlying US possession" at bounding box center [324, 247] width 190 height 10
type input "Driver’s License issued by U.S State or outlying US possession"
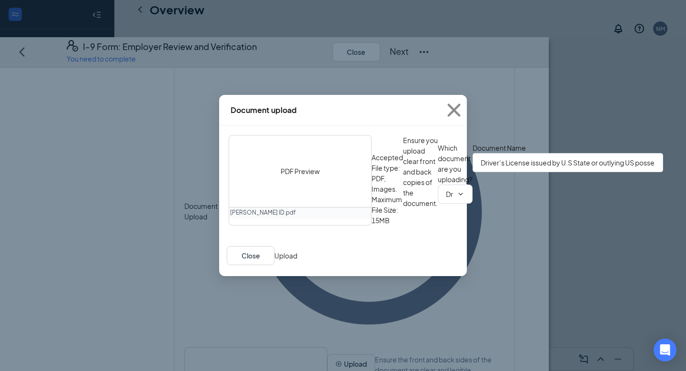
click at [297, 261] on button "Upload" at bounding box center [286, 255] width 23 height 10
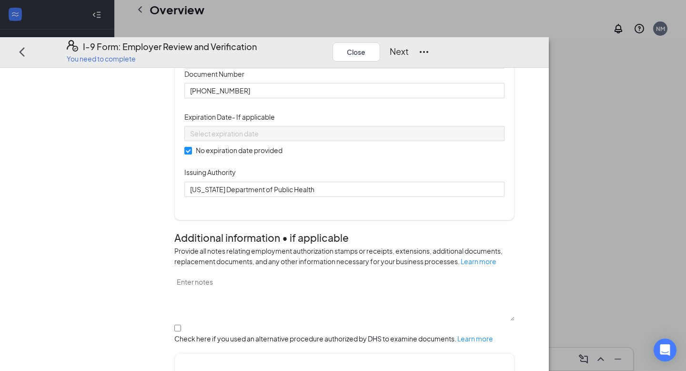
scroll to position [289, 0]
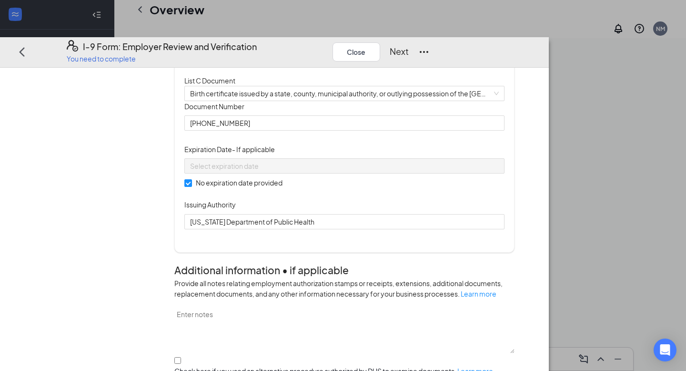
click at [409, 45] on button "Next" at bounding box center [399, 51] width 19 height 13
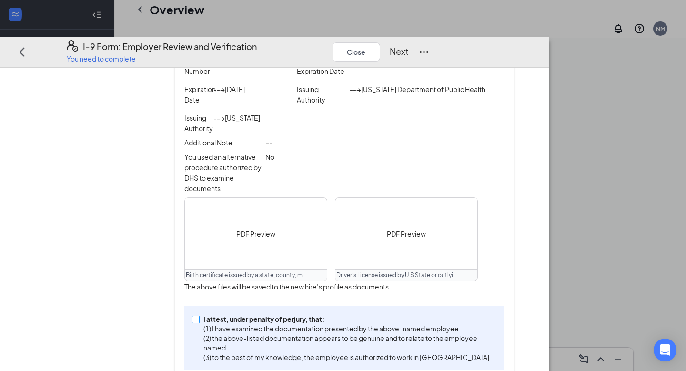
click at [361, 324] on p "I attest, under penalty of perjury, that:" at bounding box center [349, 319] width 290 height 10
click at [199, 322] on input "I attest, under penalty of [PERSON_NAME], that: (1) I have examined the documen…" at bounding box center [195, 318] width 7 height 7
checkbox input "true"
click at [409, 45] on button "Next" at bounding box center [399, 51] width 19 height 13
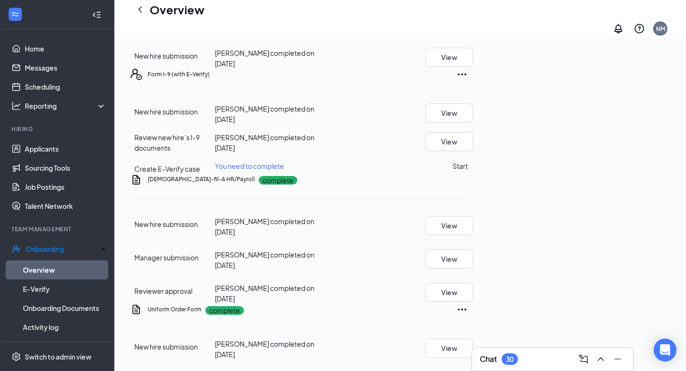
click at [468, 161] on button "Start" at bounding box center [460, 166] width 15 height 10
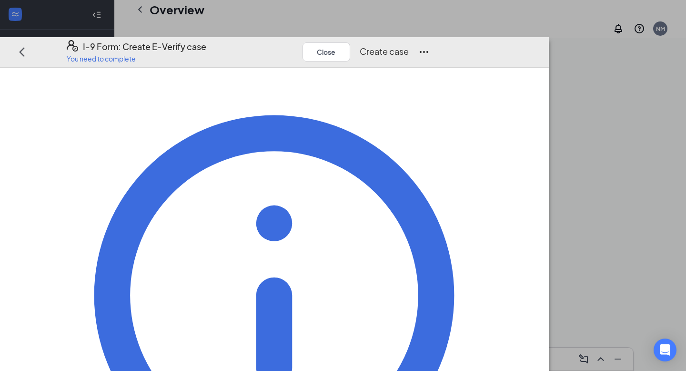
click at [430, 40] on div "Close Create case" at bounding box center [366, 51] width 127 height 23
click at [409, 45] on button "Create case" at bounding box center [384, 51] width 49 height 13
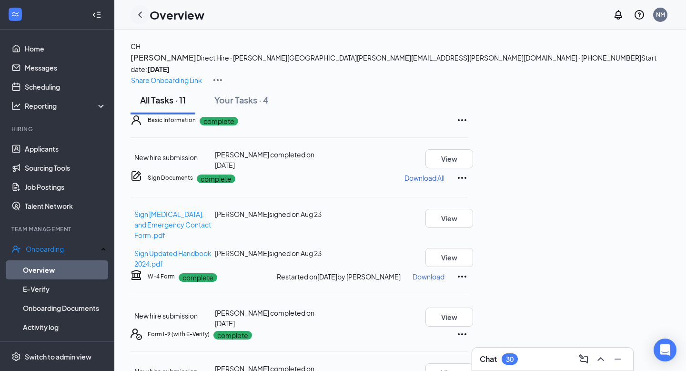
click at [138, 13] on icon "ChevronLeft" at bounding box center [139, 14] width 11 height 11
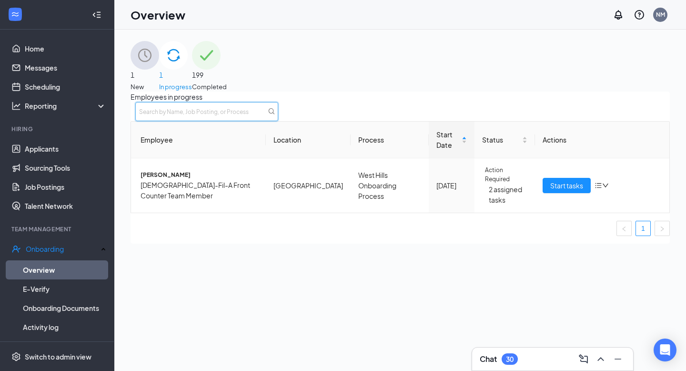
click at [278, 120] on input "text" at bounding box center [206, 111] width 143 height 19
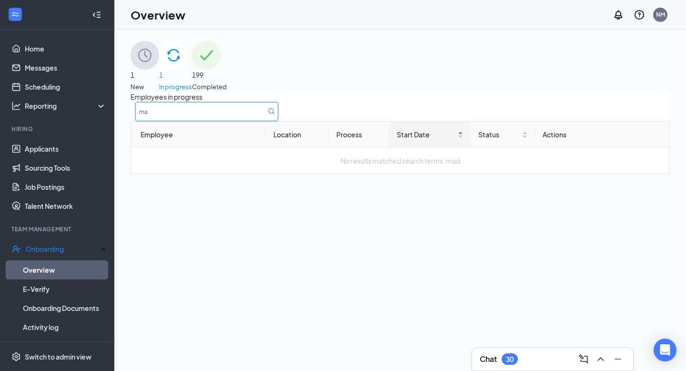
type input "m"
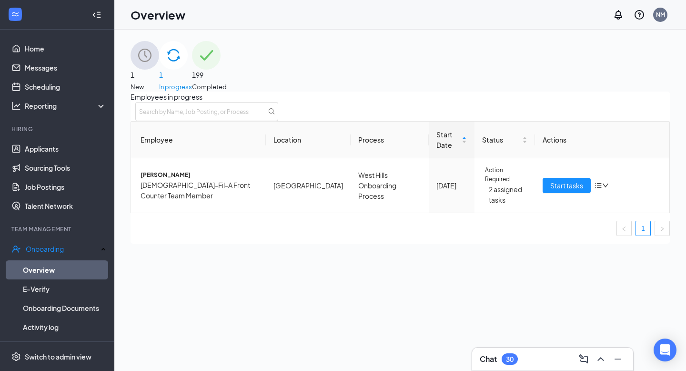
click at [227, 80] on span "199" at bounding box center [209, 75] width 35 height 10
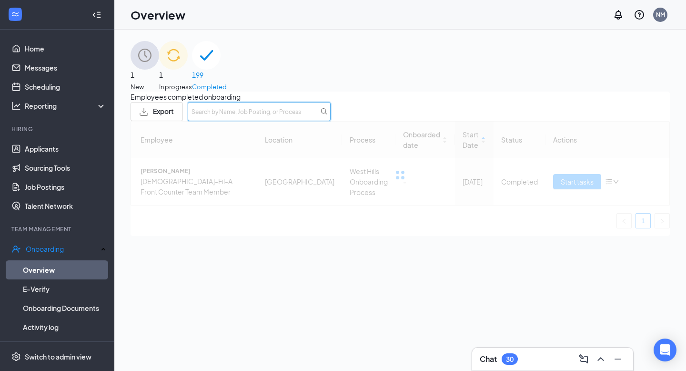
click at [331, 117] on input "text" at bounding box center [259, 111] width 143 height 19
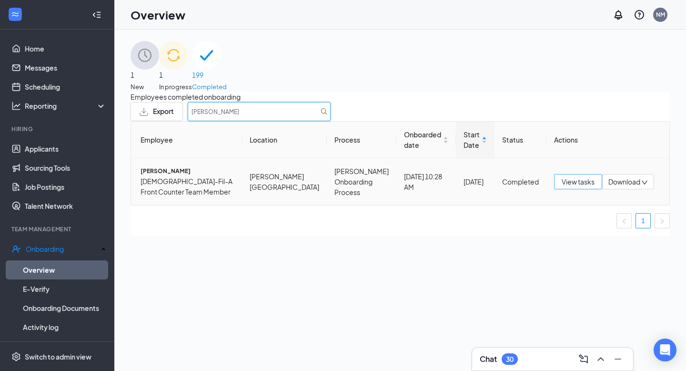
type input "[PERSON_NAME]"
click at [562, 187] on span "View tasks" at bounding box center [578, 181] width 33 height 10
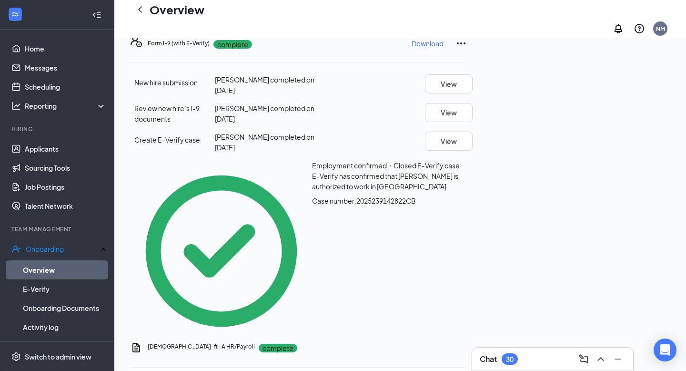
scroll to position [319, 0]
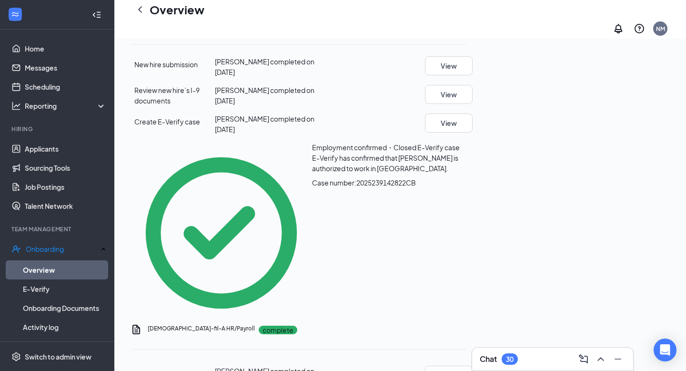
click at [444, 30] on p "Download" at bounding box center [428, 25] width 32 height 10
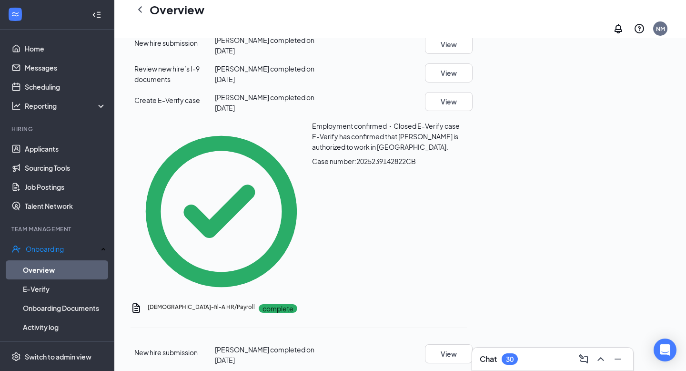
scroll to position [341, 0]
click at [142, 15] on icon "ChevronLeft" at bounding box center [139, 9] width 11 height 11
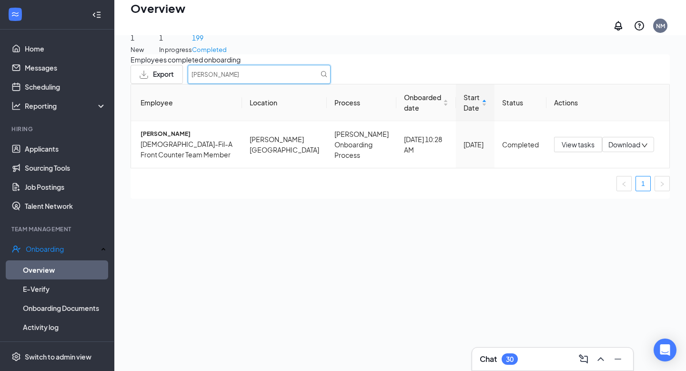
drag, startPoint x: 559, startPoint y: 77, endPoint x: 472, endPoint y: 75, distance: 87.2
click at [472, 76] on div "Export [PERSON_NAME]" at bounding box center [401, 74] width 540 height 19
type input "[PERSON_NAME]"
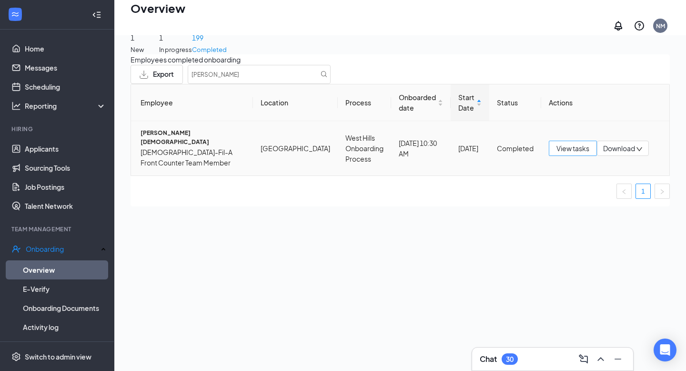
click at [571, 152] on span "View tasks" at bounding box center [573, 148] width 33 height 10
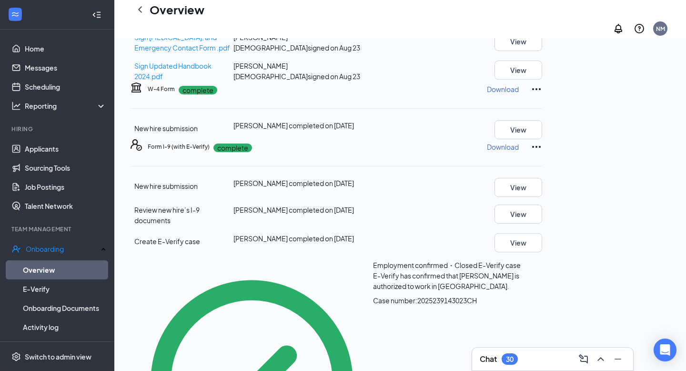
scroll to position [196, 0]
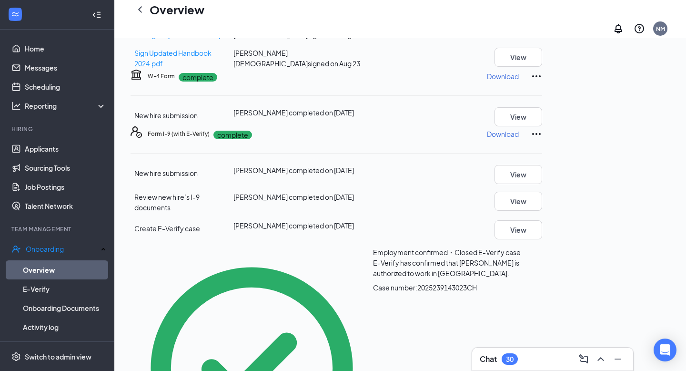
click at [519, 139] on p "Download" at bounding box center [503, 134] width 32 height 10
click at [143, 15] on icon "ChevronLeft" at bounding box center [139, 9] width 11 height 11
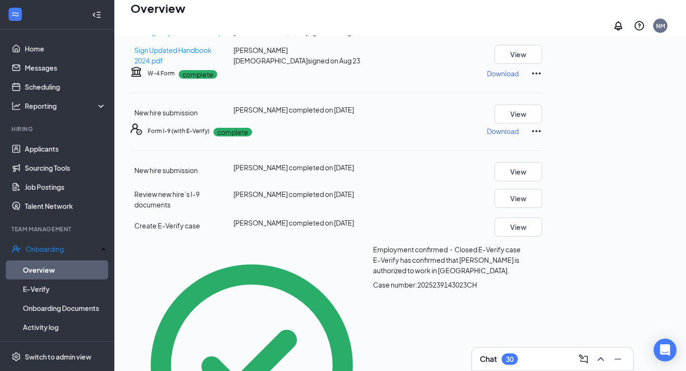
scroll to position [43, 0]
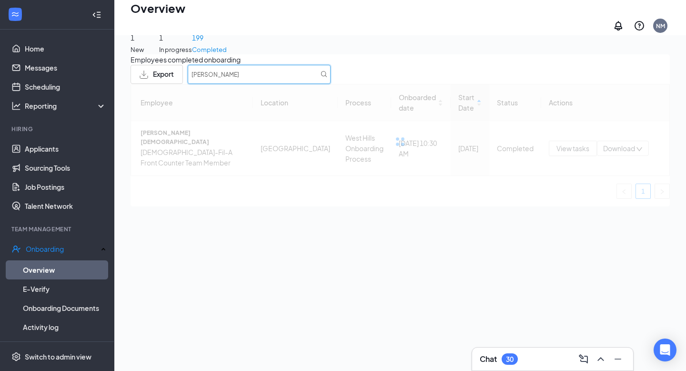
drag, startPoint x: 571, startPoint y: 80, endPoint x: 422, endPoint y: 71, distance: 149.0
click at [423, 71] on div "Employees completed onboarding Export [PERSON_NAME]" at bounding box center [401, 69] width 540 height 30
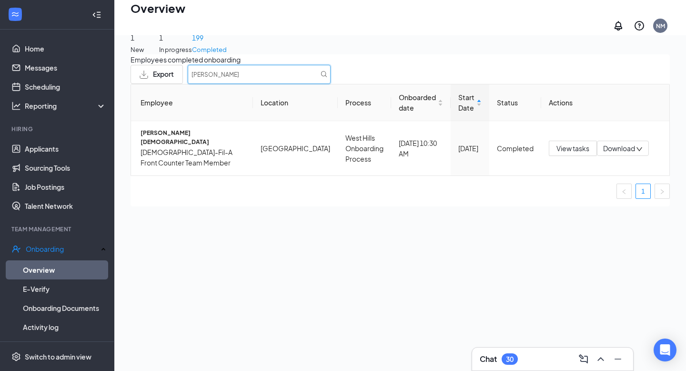
type input "[PERSON_NAME]"
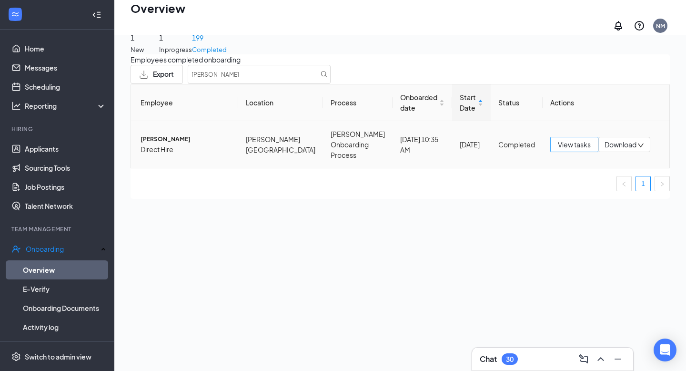
click at [560, 150] on span "View tasks" at bounding box center [574, 144] width 33 height 10
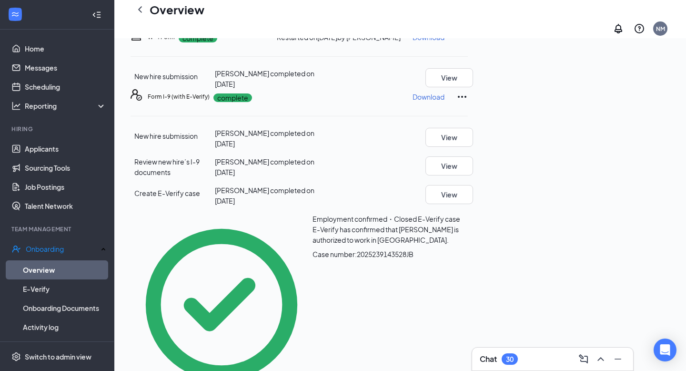
scroll to position [288, 0]
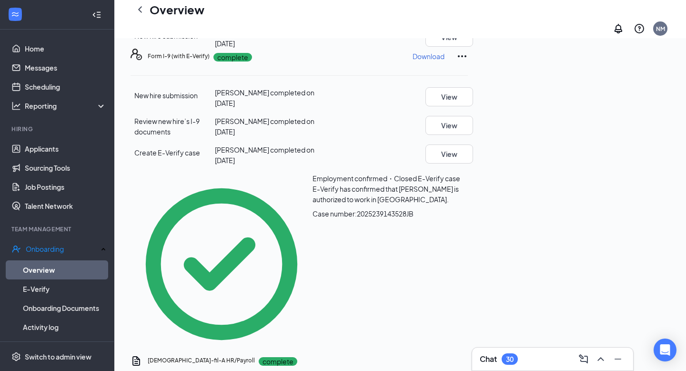
click at [445, 61] on p "Download" at bounding box center [429, 56] width 32 height 10
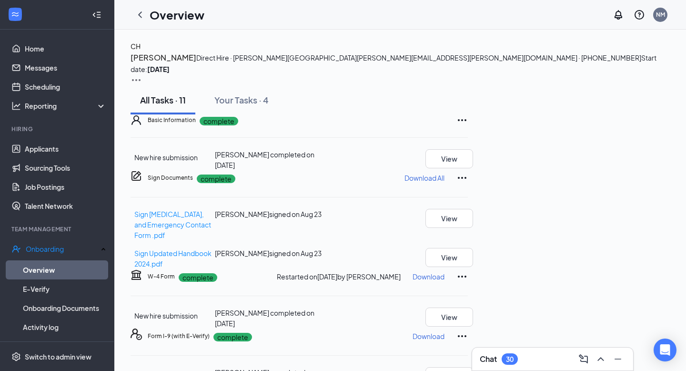
click at [141, 51] on h4 "CH" at bounding box center [136, 46] width 10 height 10
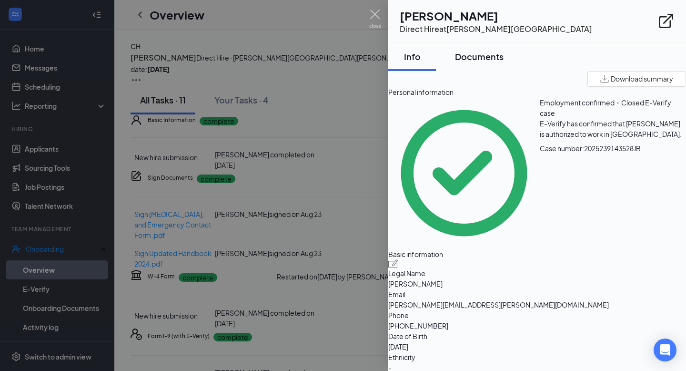
click at [494, 61] on button "Documents" at bounding box center [480, 56] width 68 height 29
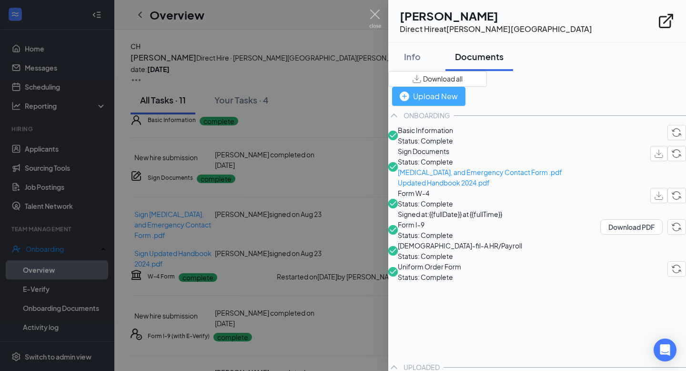
click at [458, 90] on div "Upload New" at bounding box center [429, 96] width 58 height 12
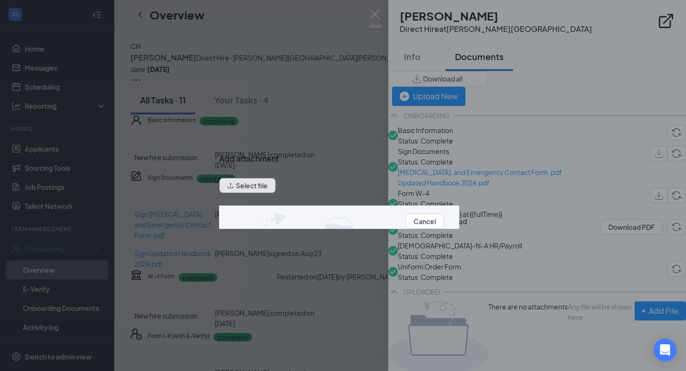
click at [270, 193] on button "Select file" at bounding box center [247, 185] width 57 height 15
click at [444, 226] on button "Upload" at bounding box center [455, 221] width 23 height 10
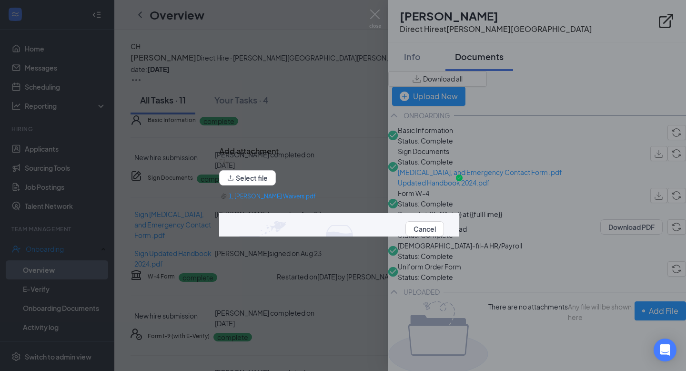
click at [444, 234] on button "Upload" at bounding box center [455, 229] width 23 height 10
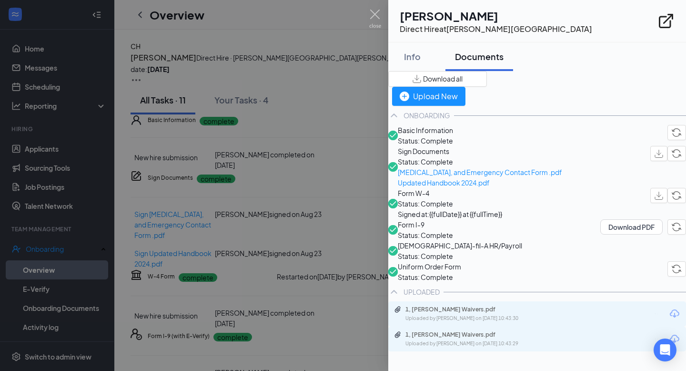
click at [79, 280] on div at bounding box center [343, 185] width 686 height 371
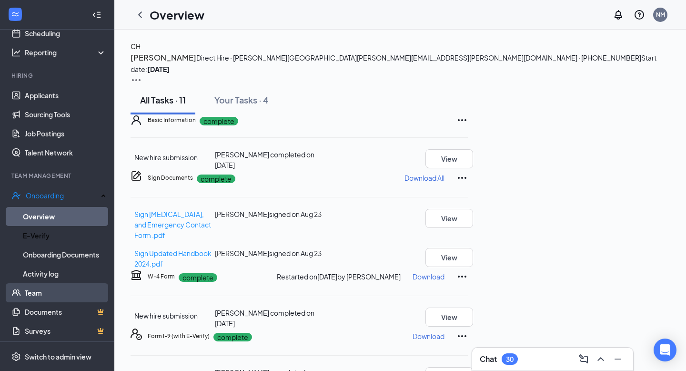
scroll to position [54, 0]
click at [67, 293] on link "Team" at bounding box center [66, 291] width 82 height 19
